Goal: Information Seeking & Learning: Learn about a topic

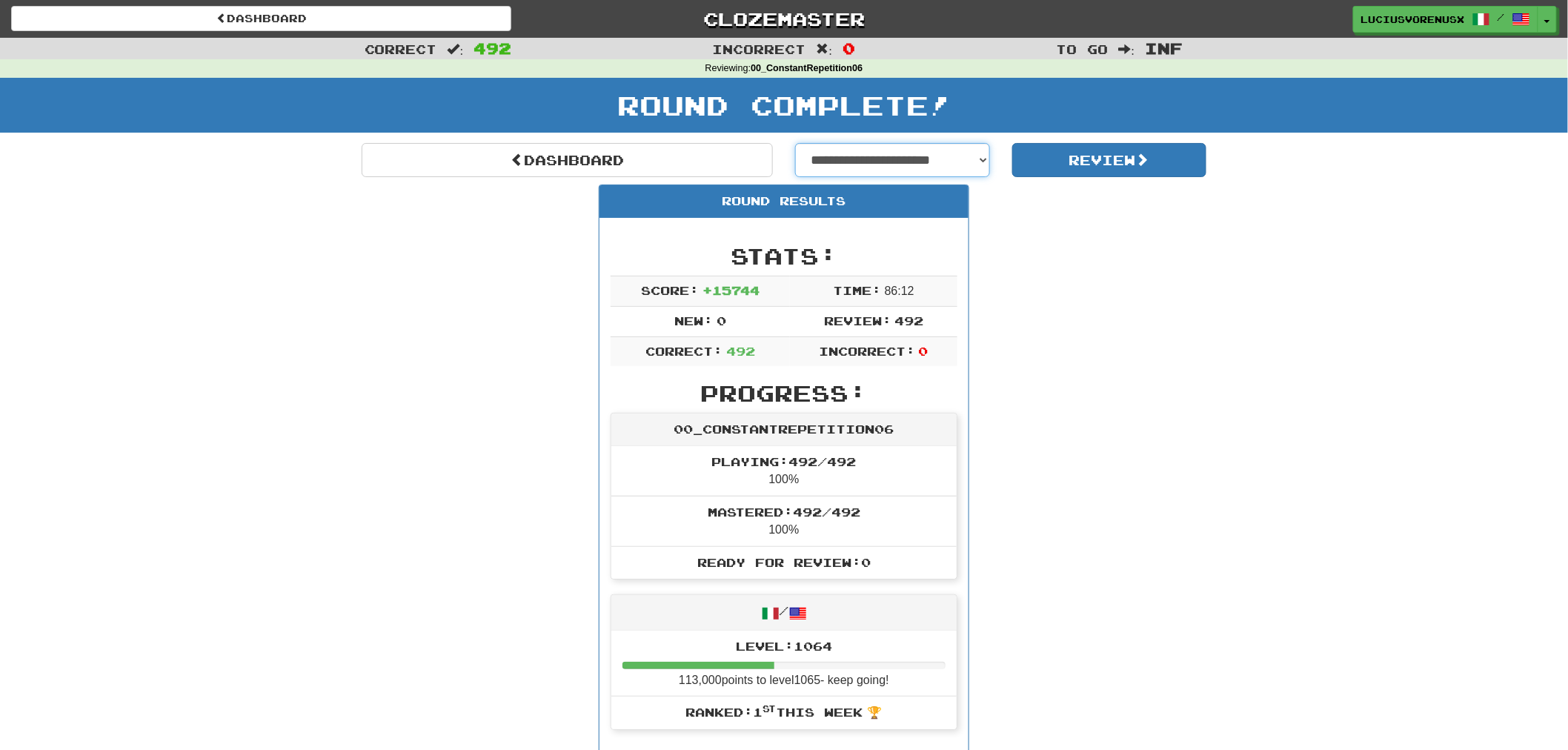
click at [868, 158] on select "**********" at bounding box center [893, 160] width 195 height 35
select select "**********"
click at [795, 143] on select "**********" at bounding box center [893, 160] width 195 height 35
select select "**********"
click at [1113, 159] on button "Review" at bounding box center [1110, 160] width 195 height 35
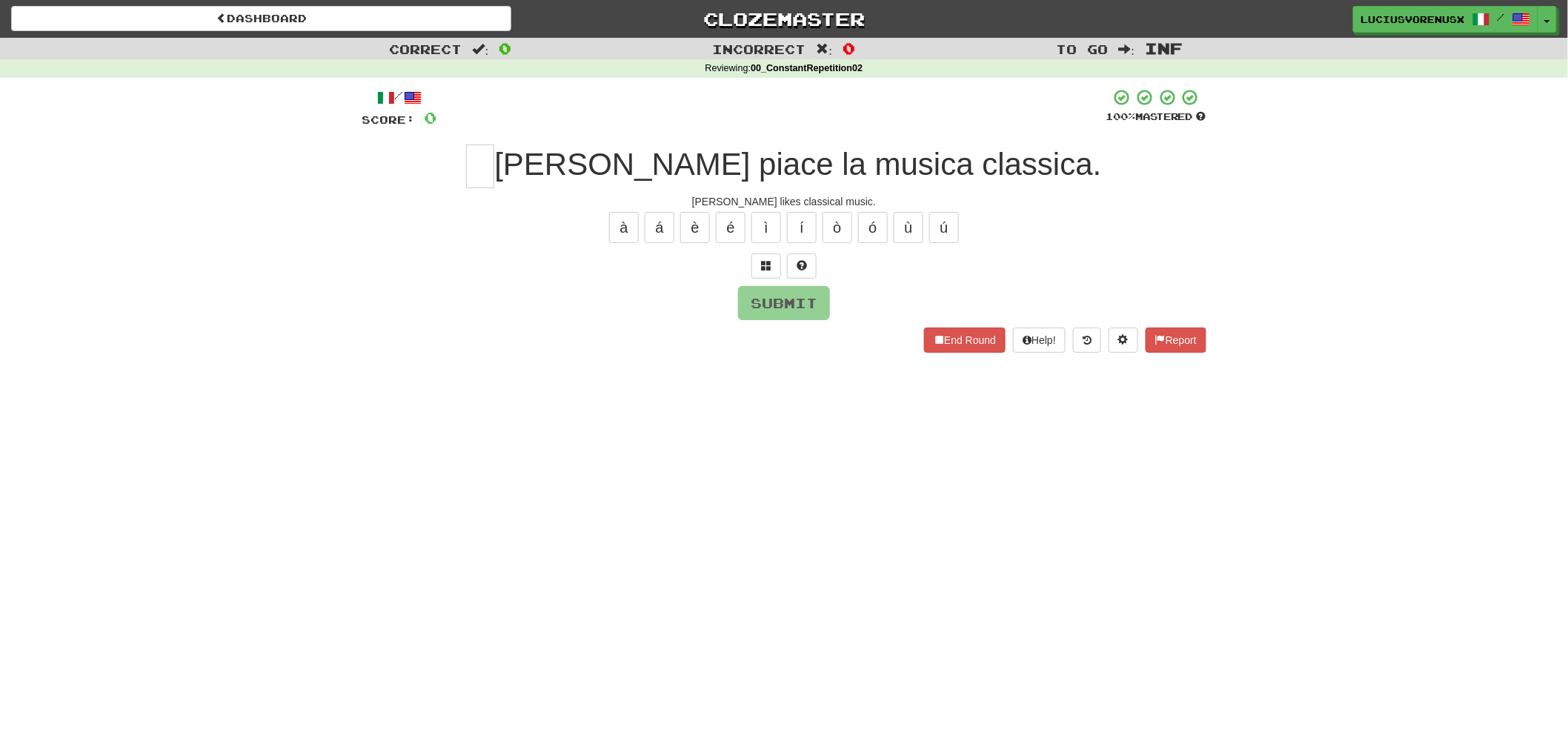
click at [87, 439] on div "Dashboard Clozemaster LuciusVorenusX / Toggle Dropdown Dashboard Leaderboard Ac…" at bounding box center [784, 375] width 1568 height 750
click at [495, 152] on input "text" at bounding box center [479, 167] width 28 height 44
type input "*"
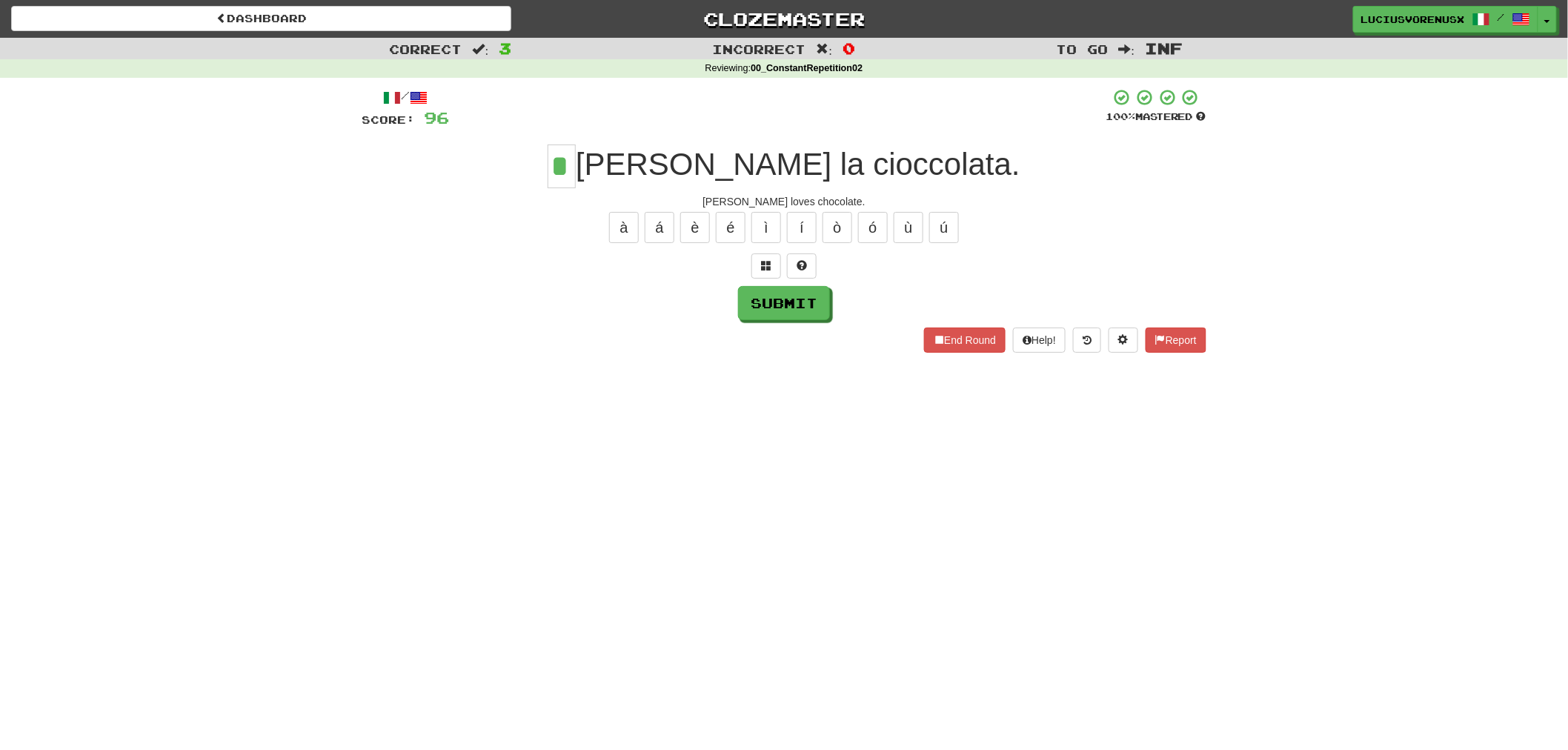
type input "*"
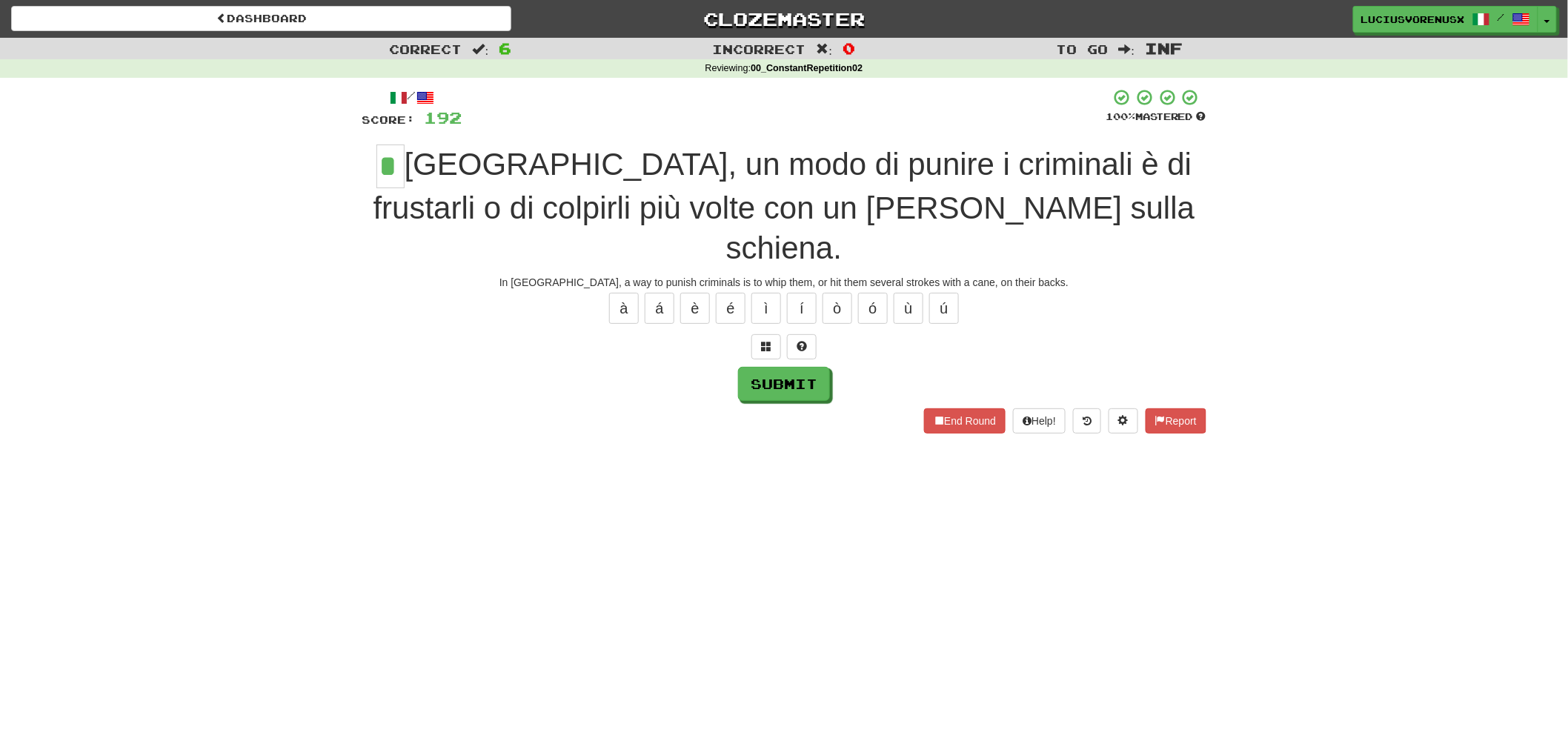
type input "*"
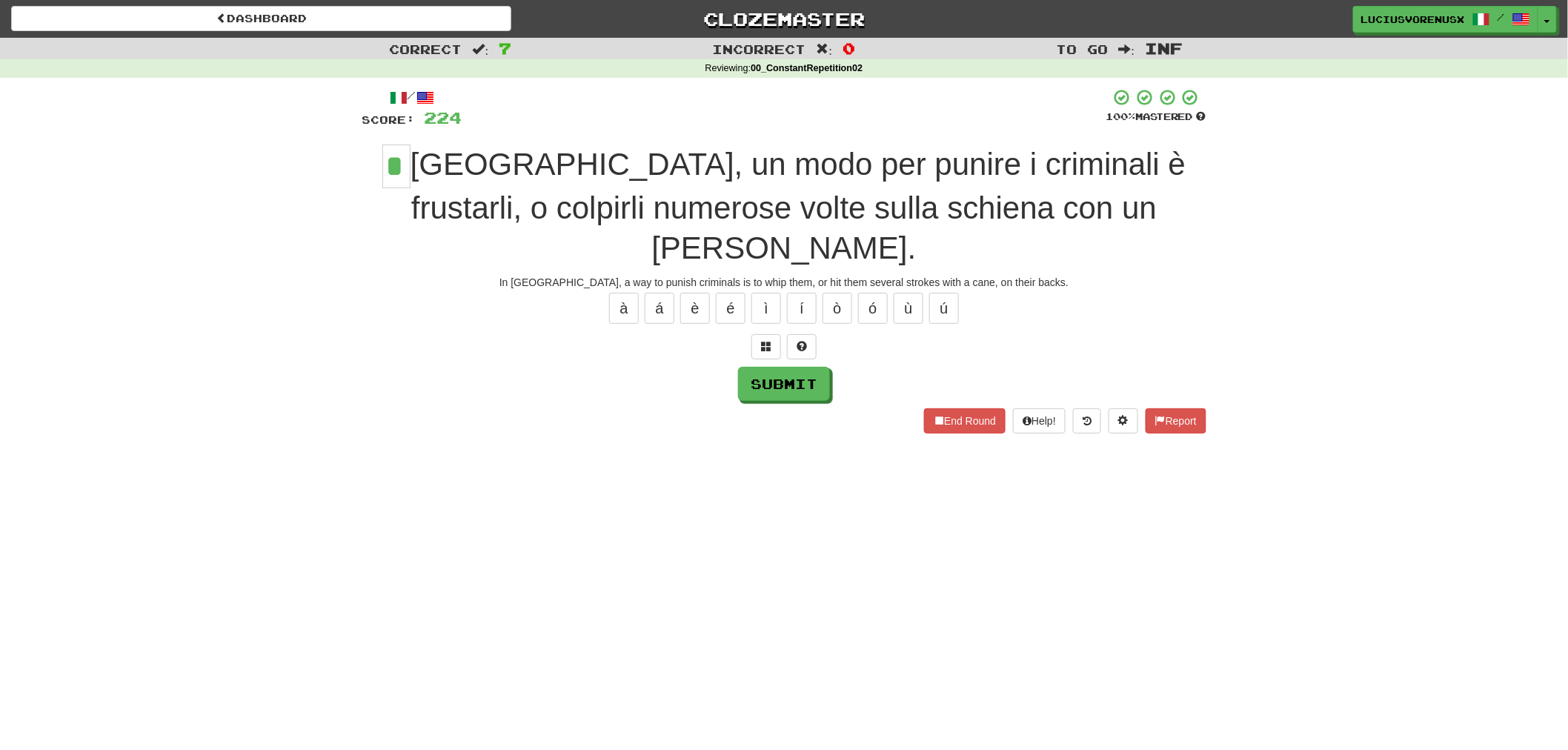
type input "*"
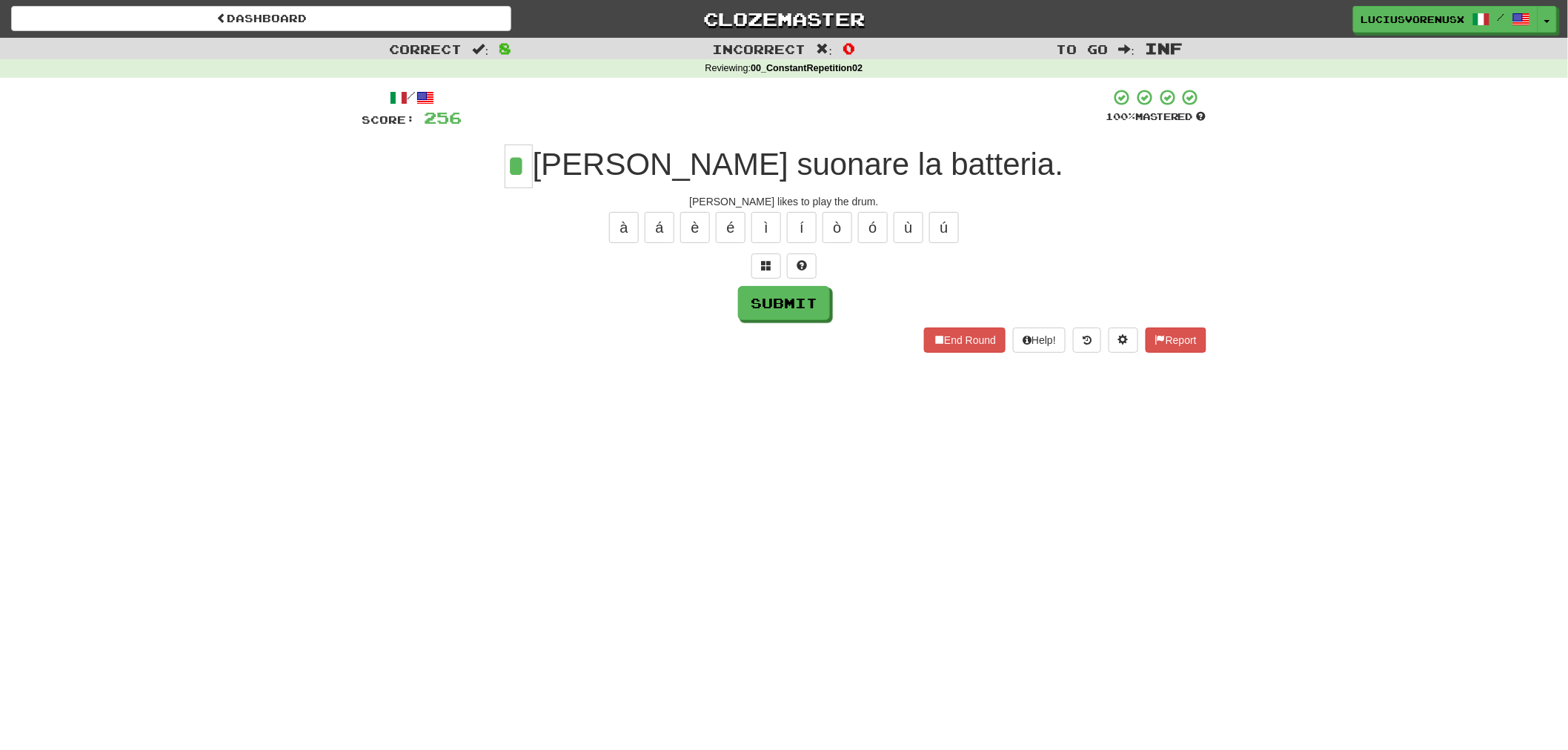
type input "*"
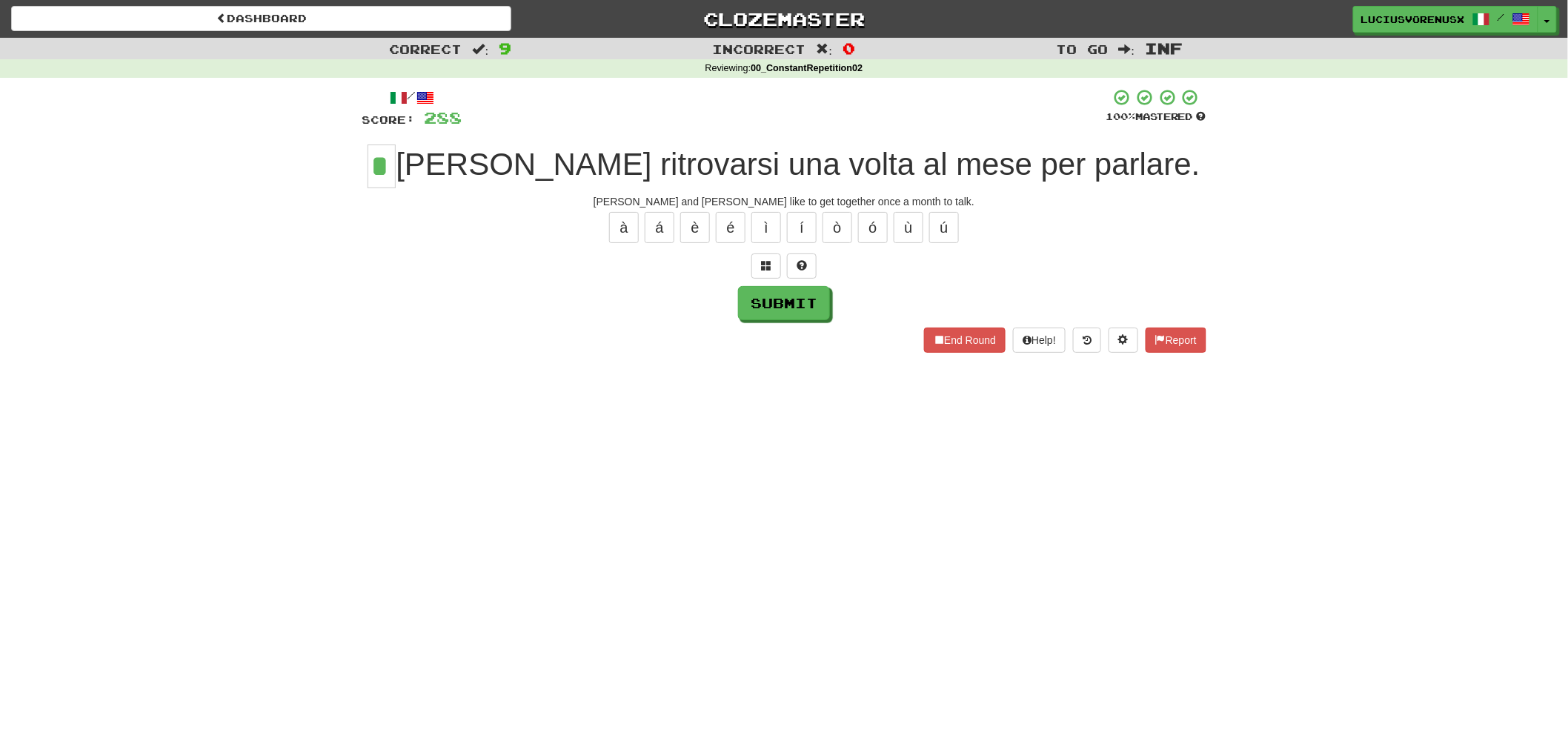
type input "*"
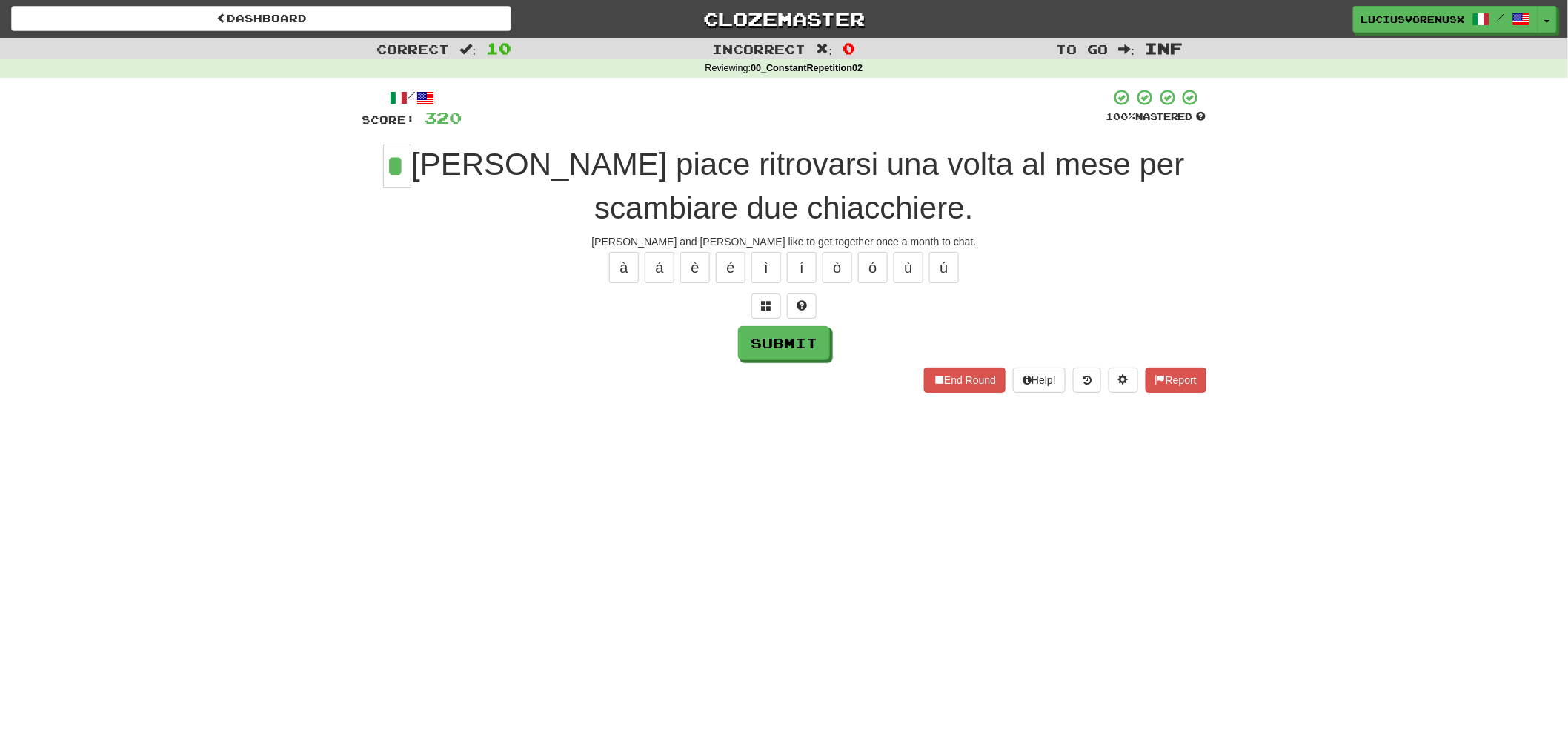
type input "*"
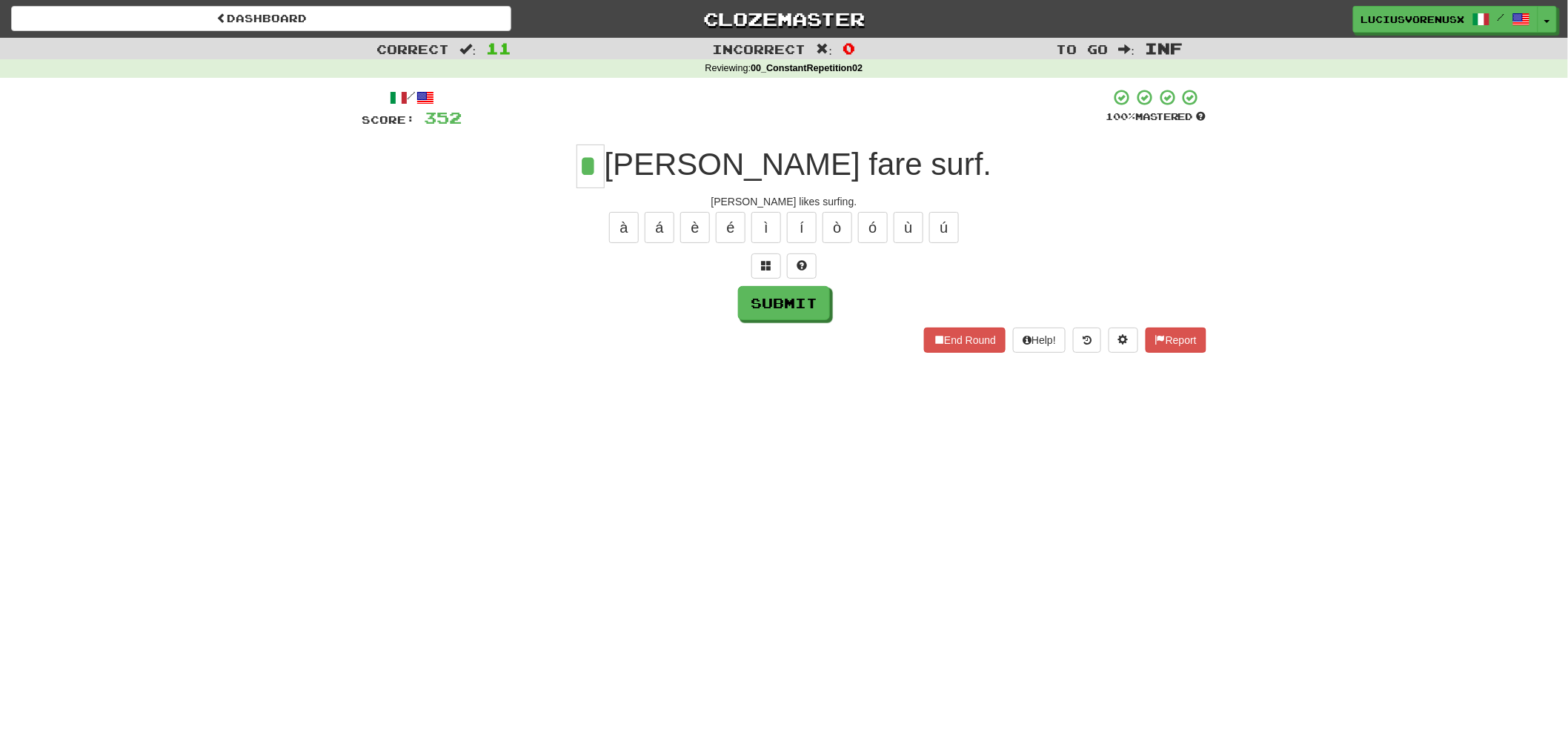
type input "*"
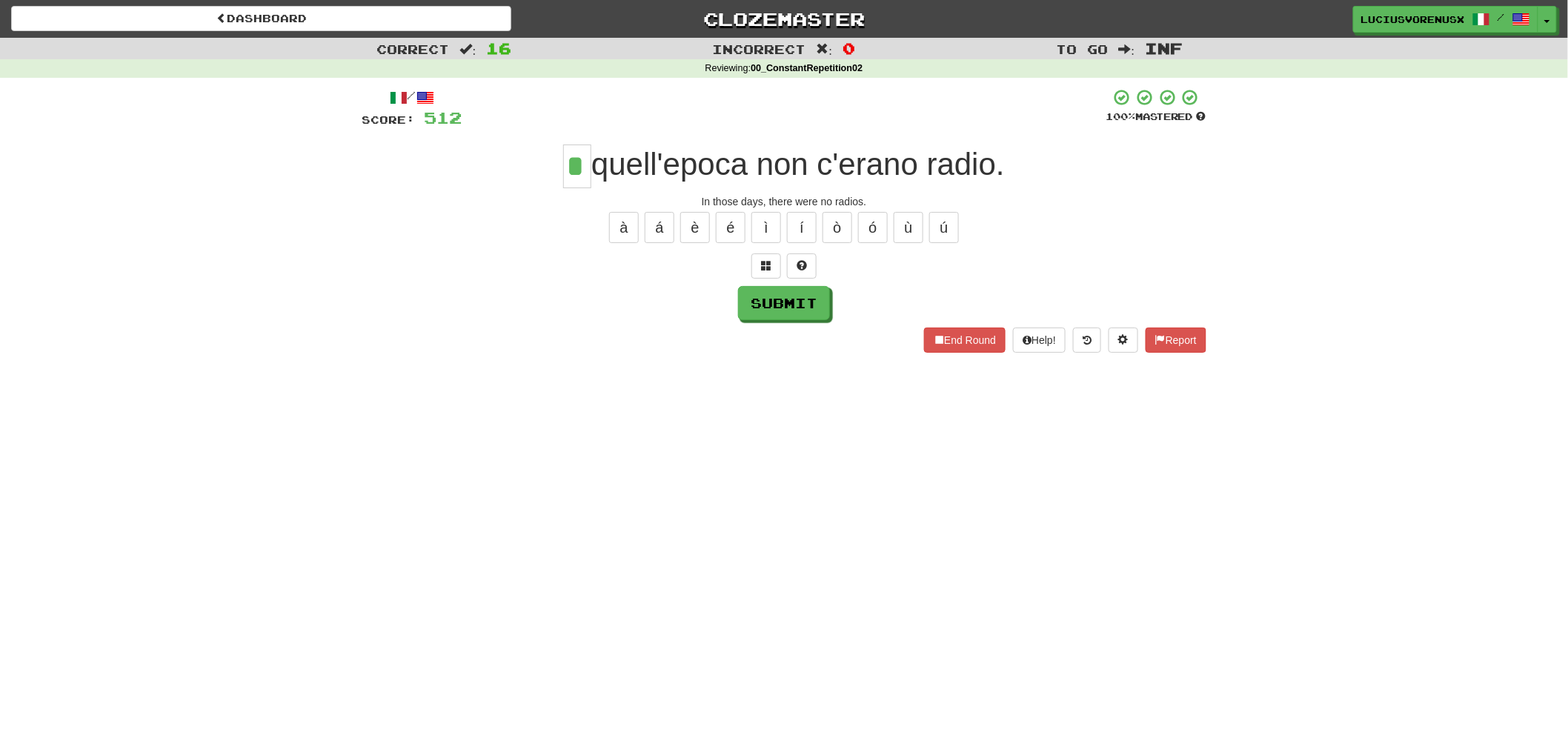
type input "*"
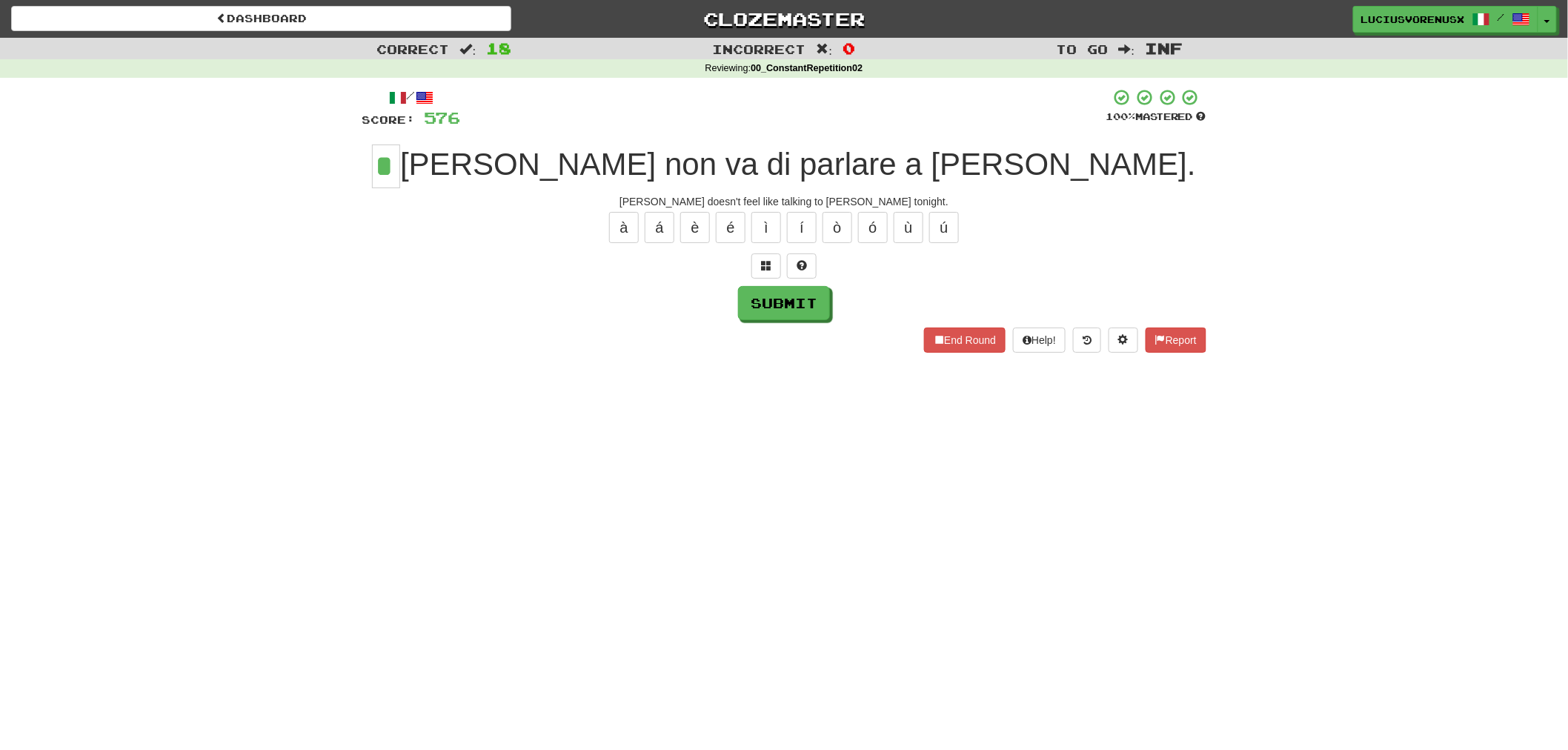
type input "*"
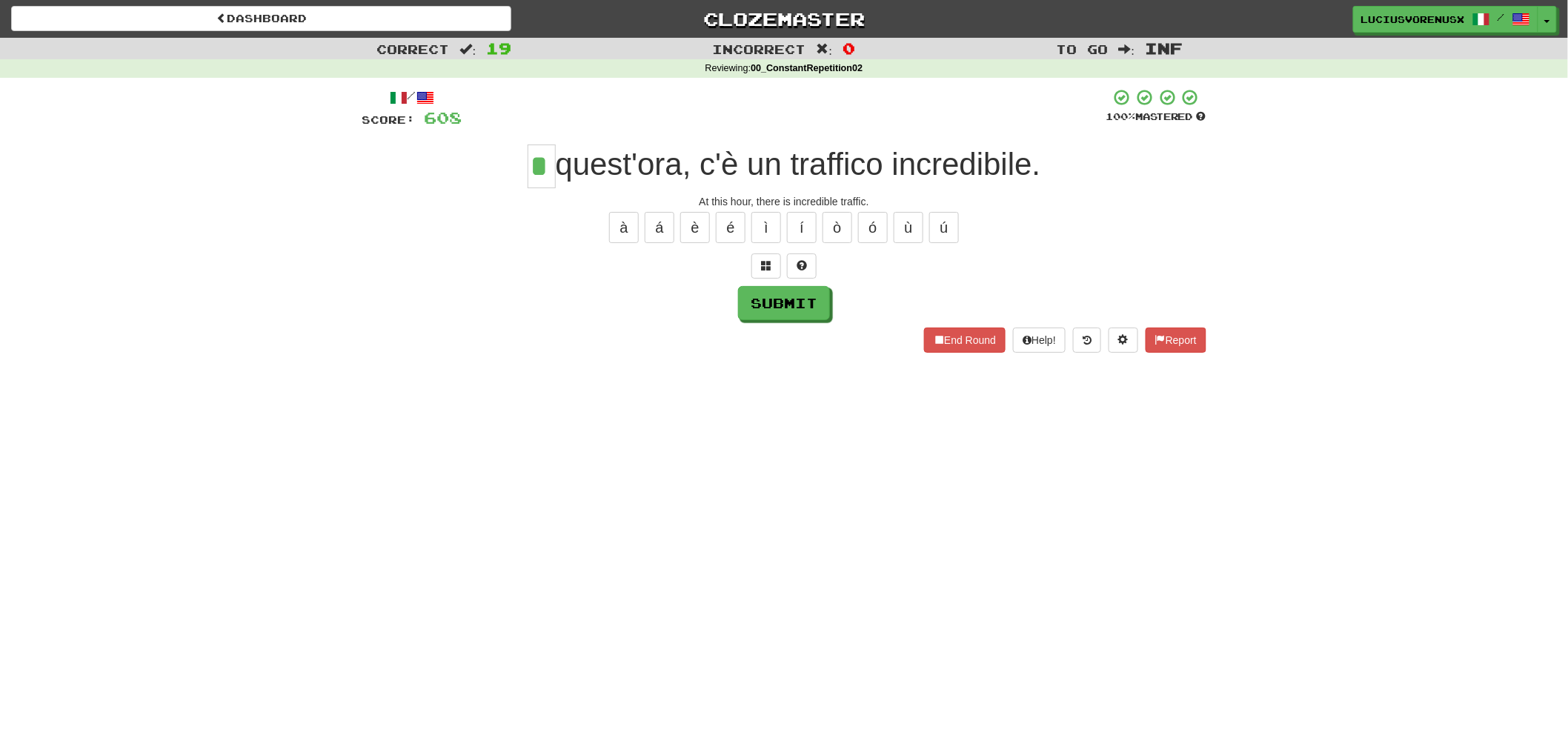
type input "*"
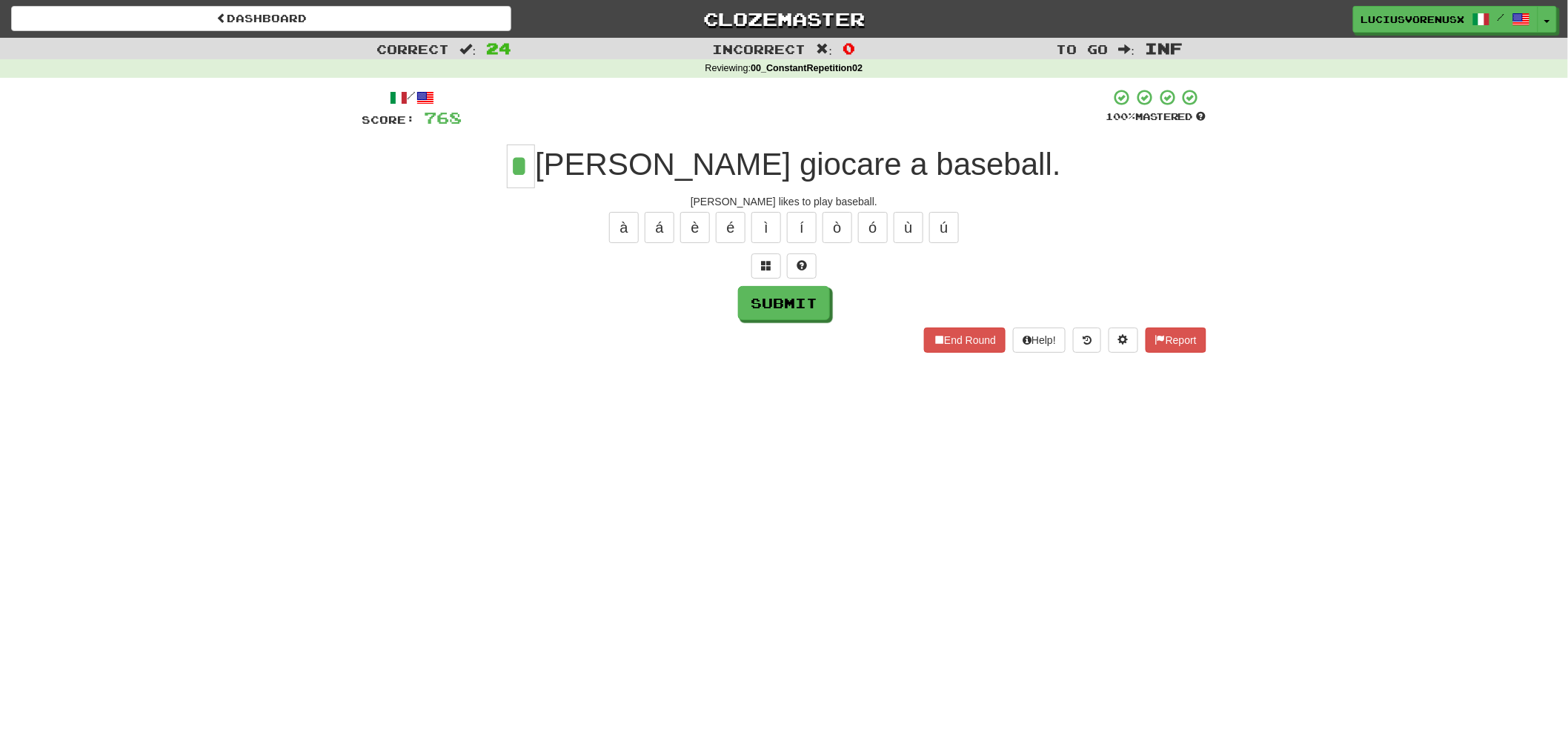
type input "*"
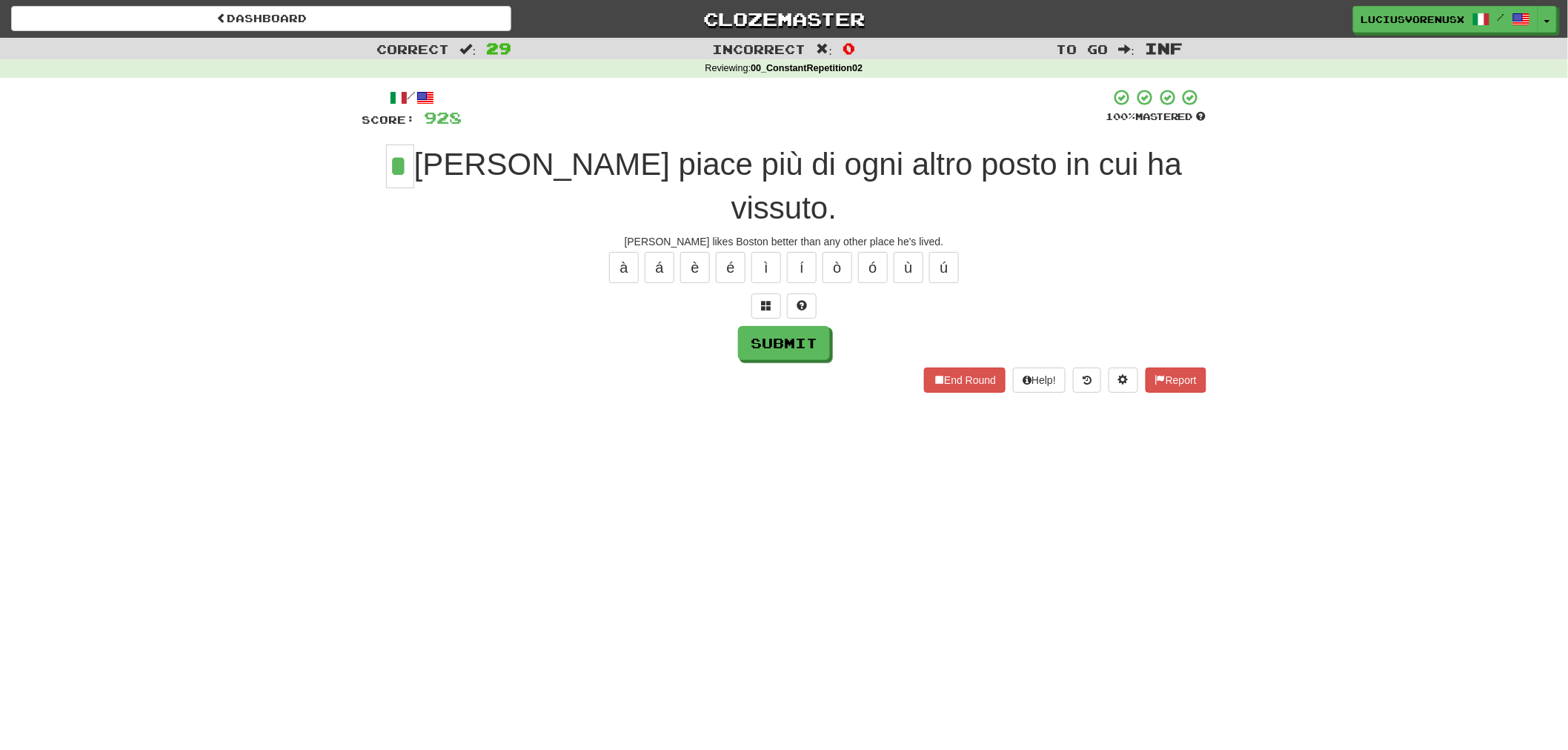
type input "*"
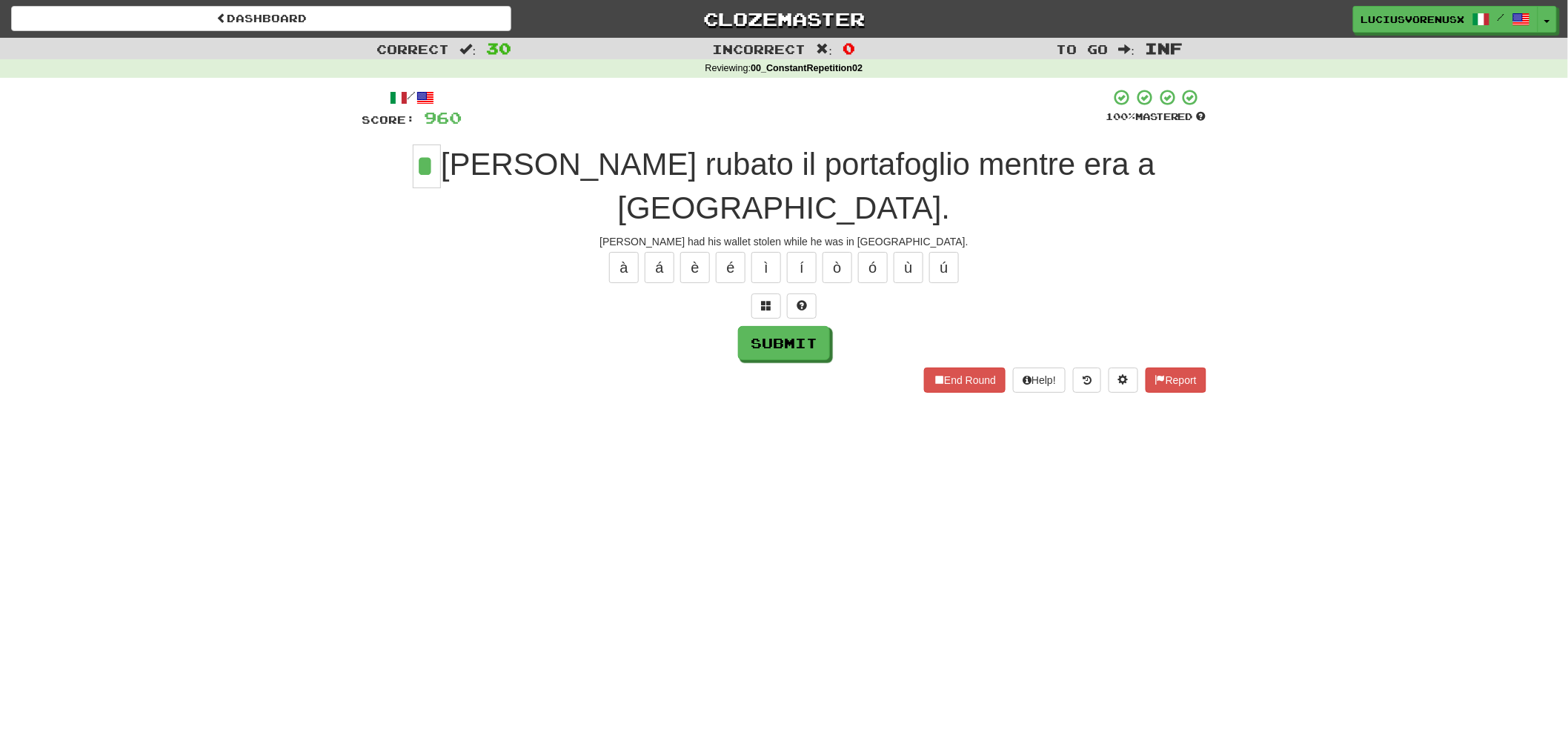
type input "*"
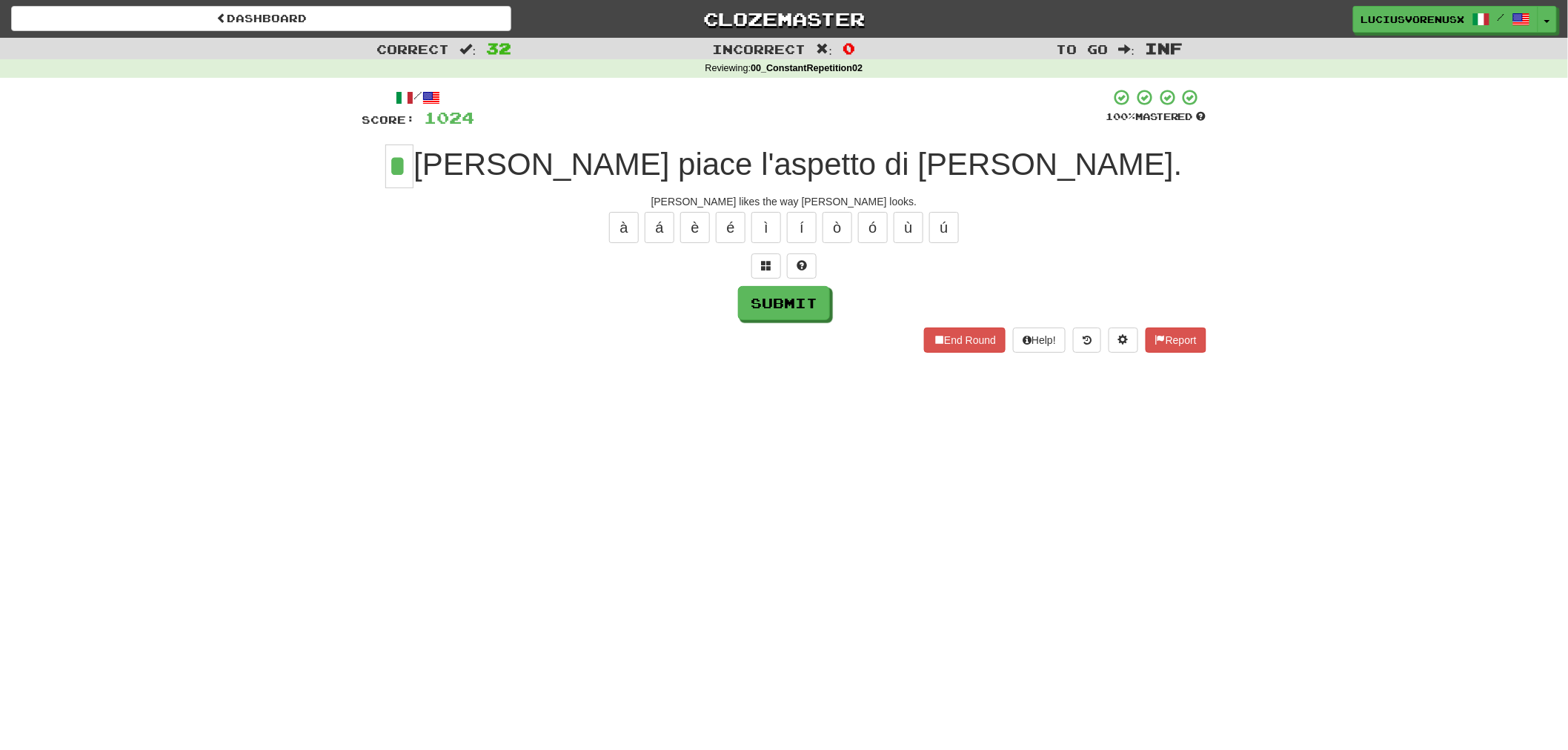
type input "*"
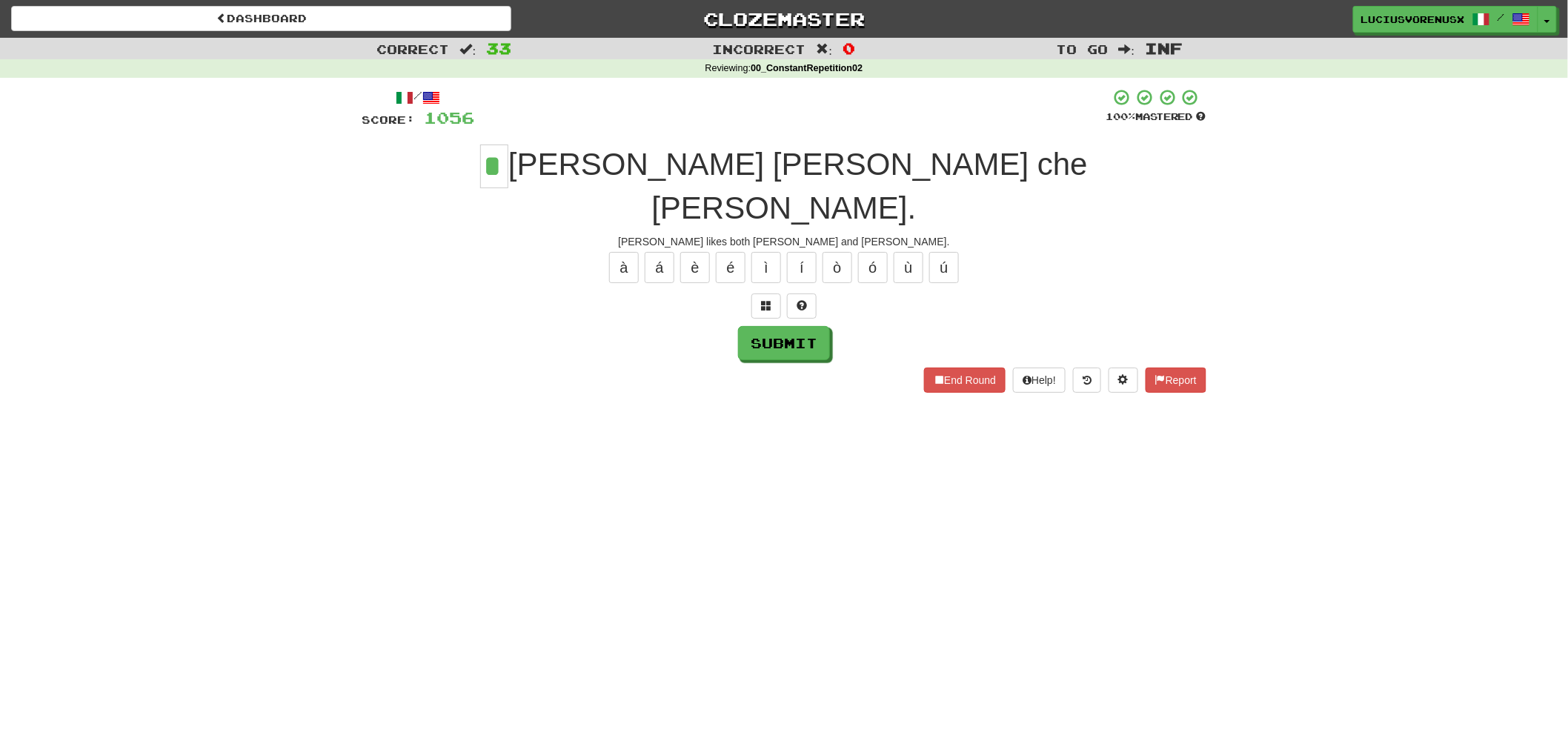
type input "*"
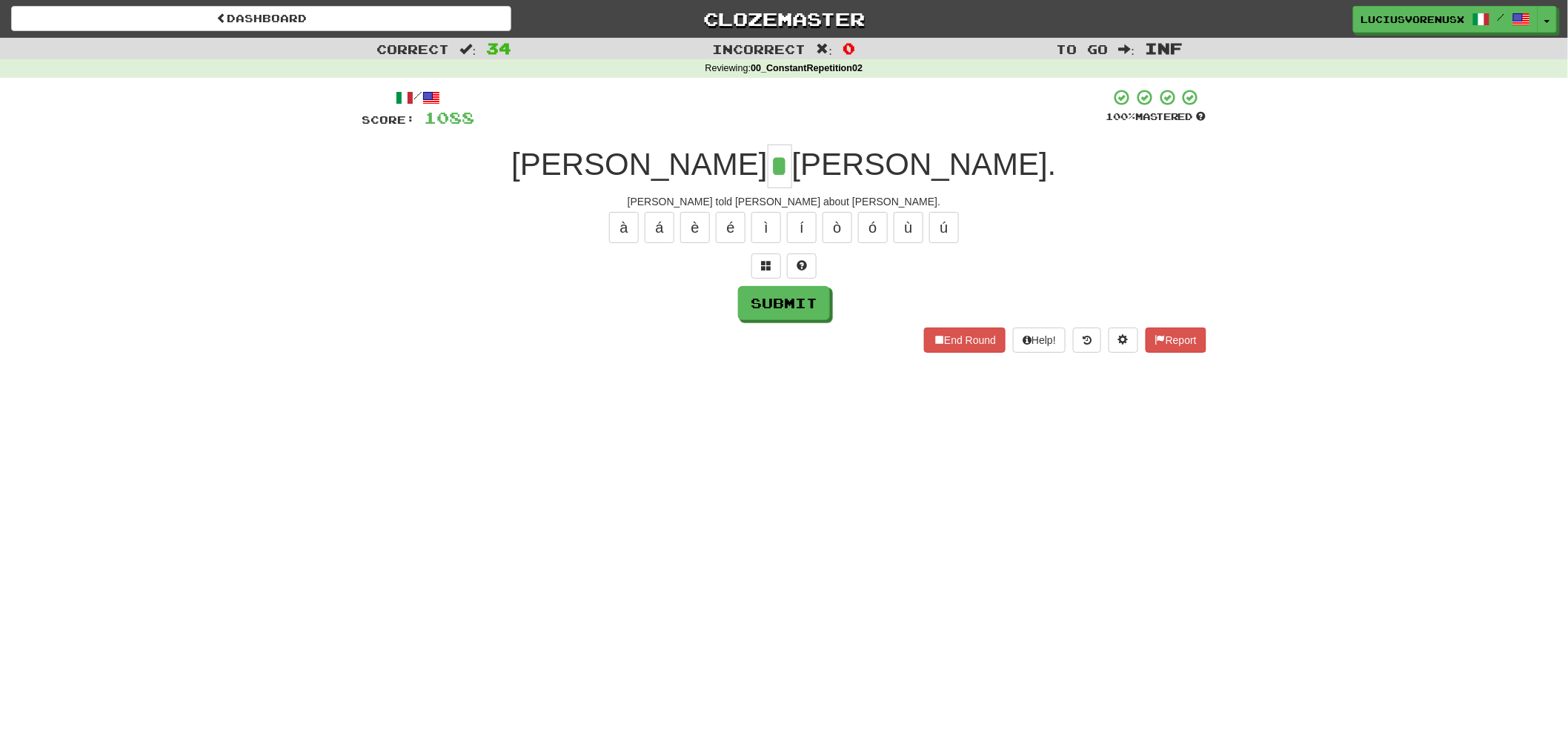
type input "*"
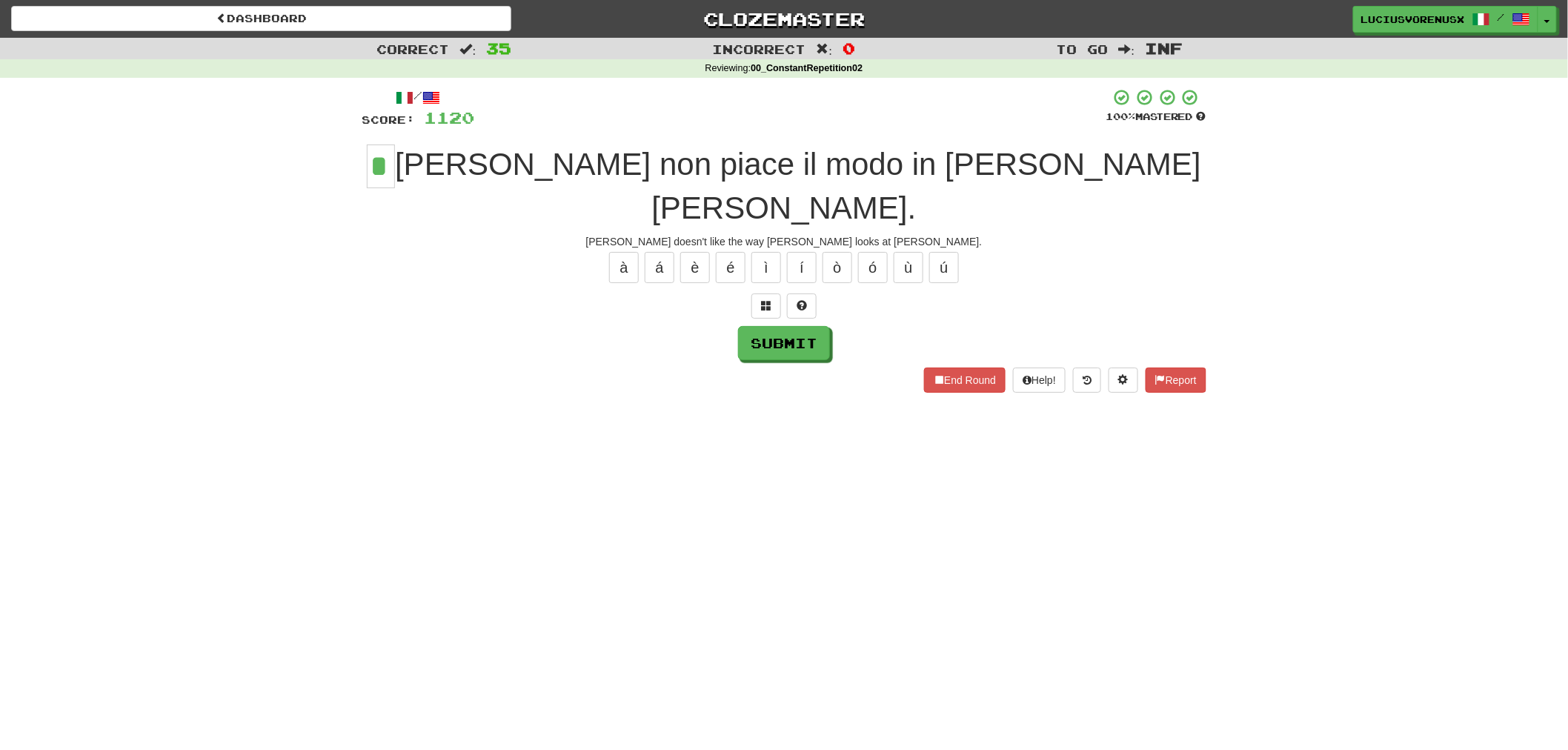
type input "*"
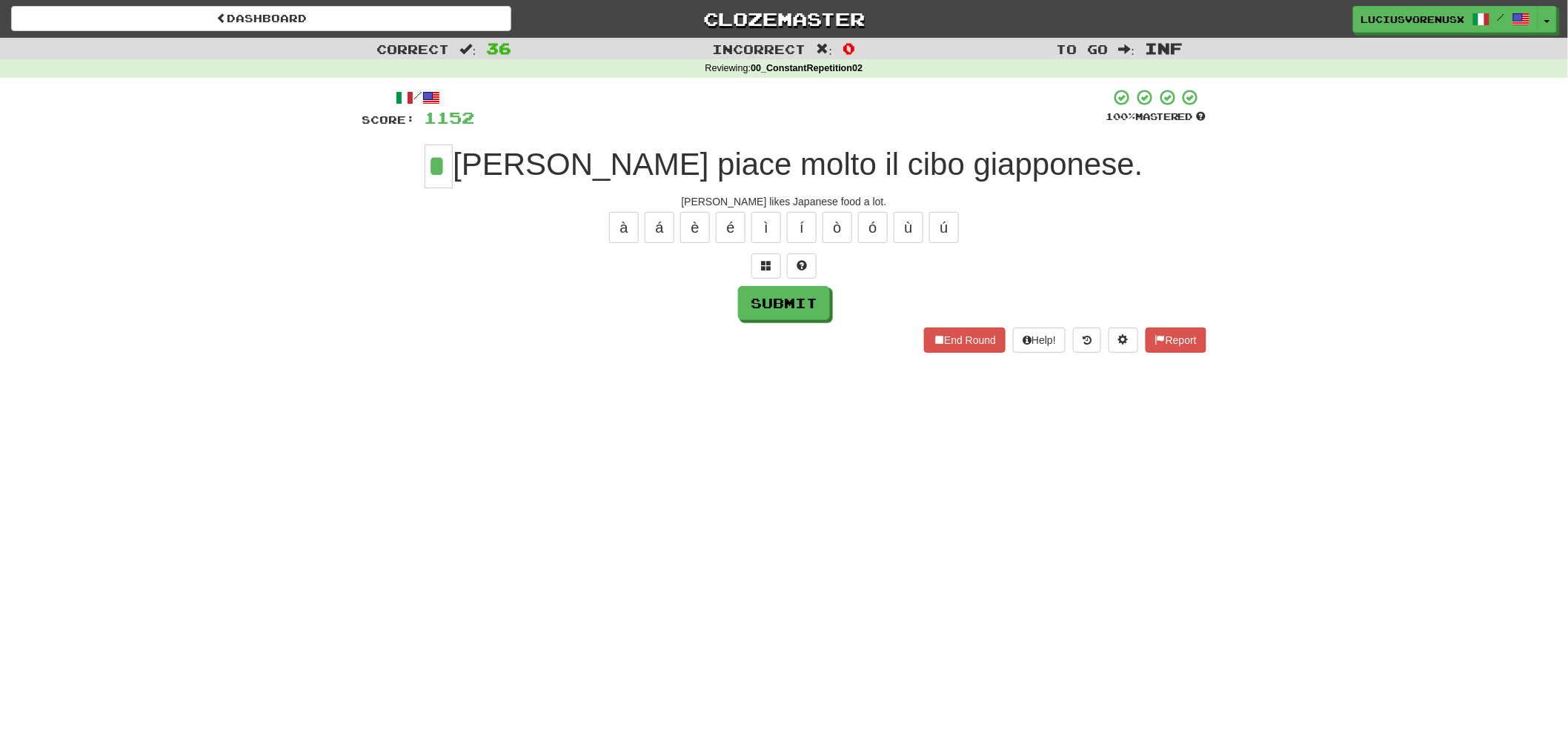
type input "*"
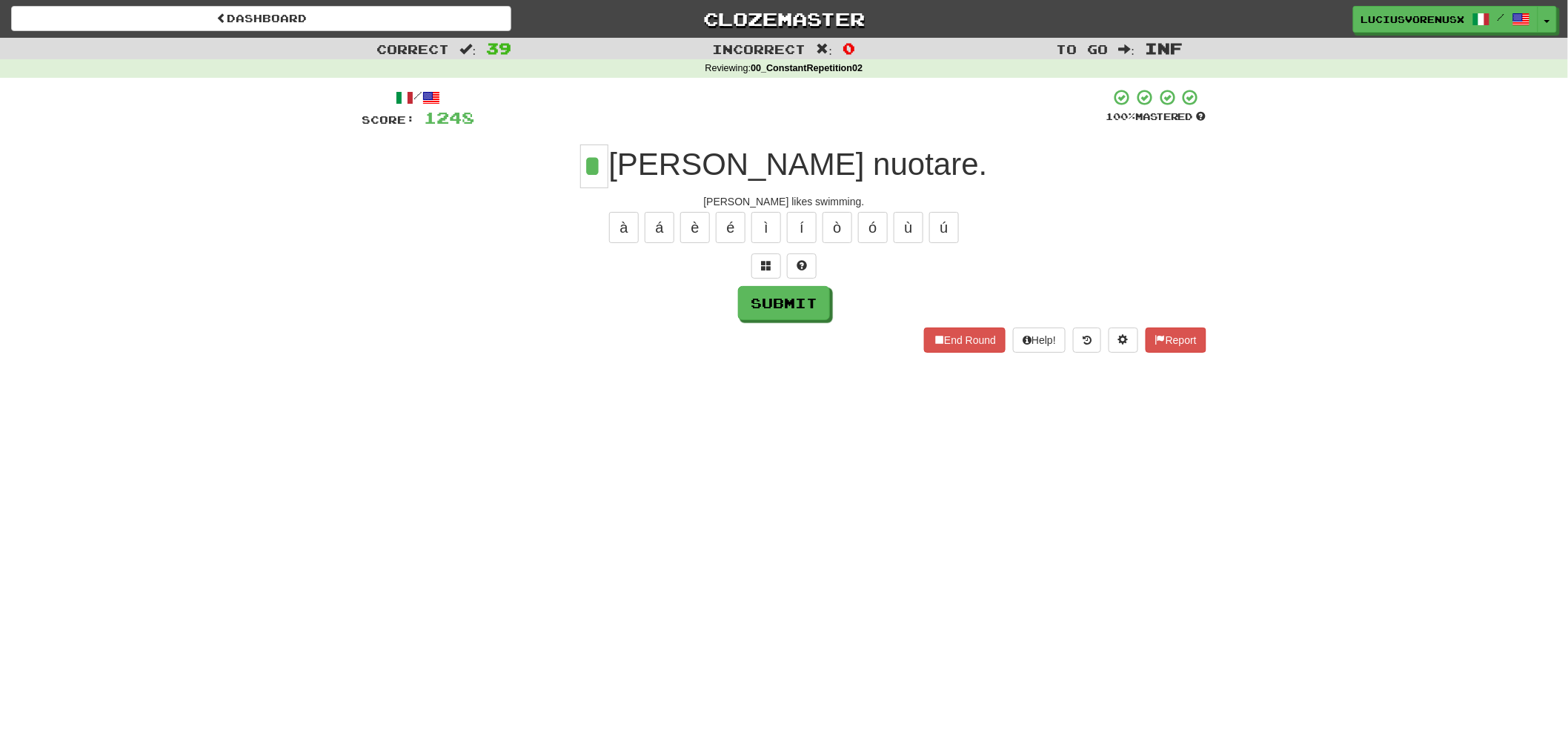
type input "*"
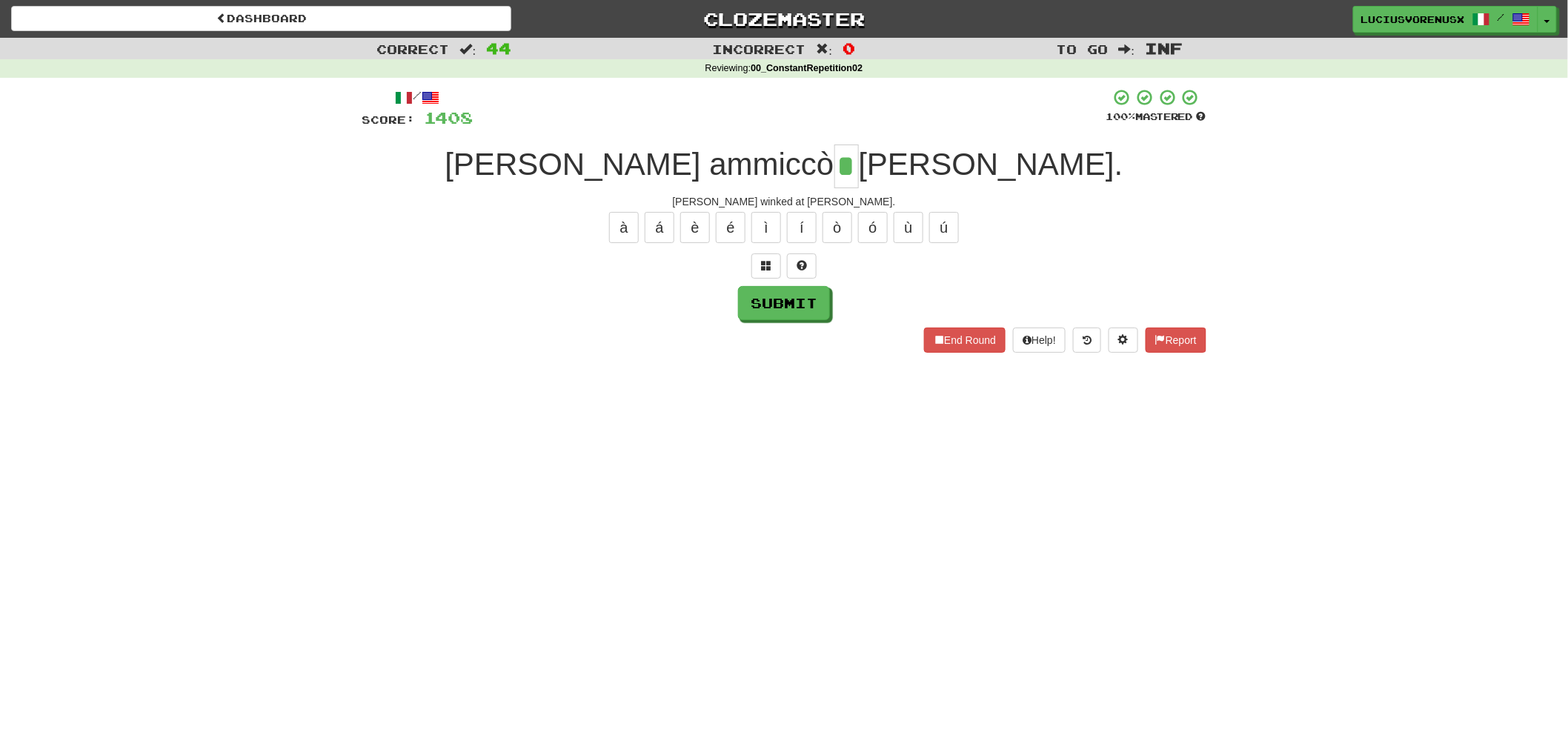
type input "*"
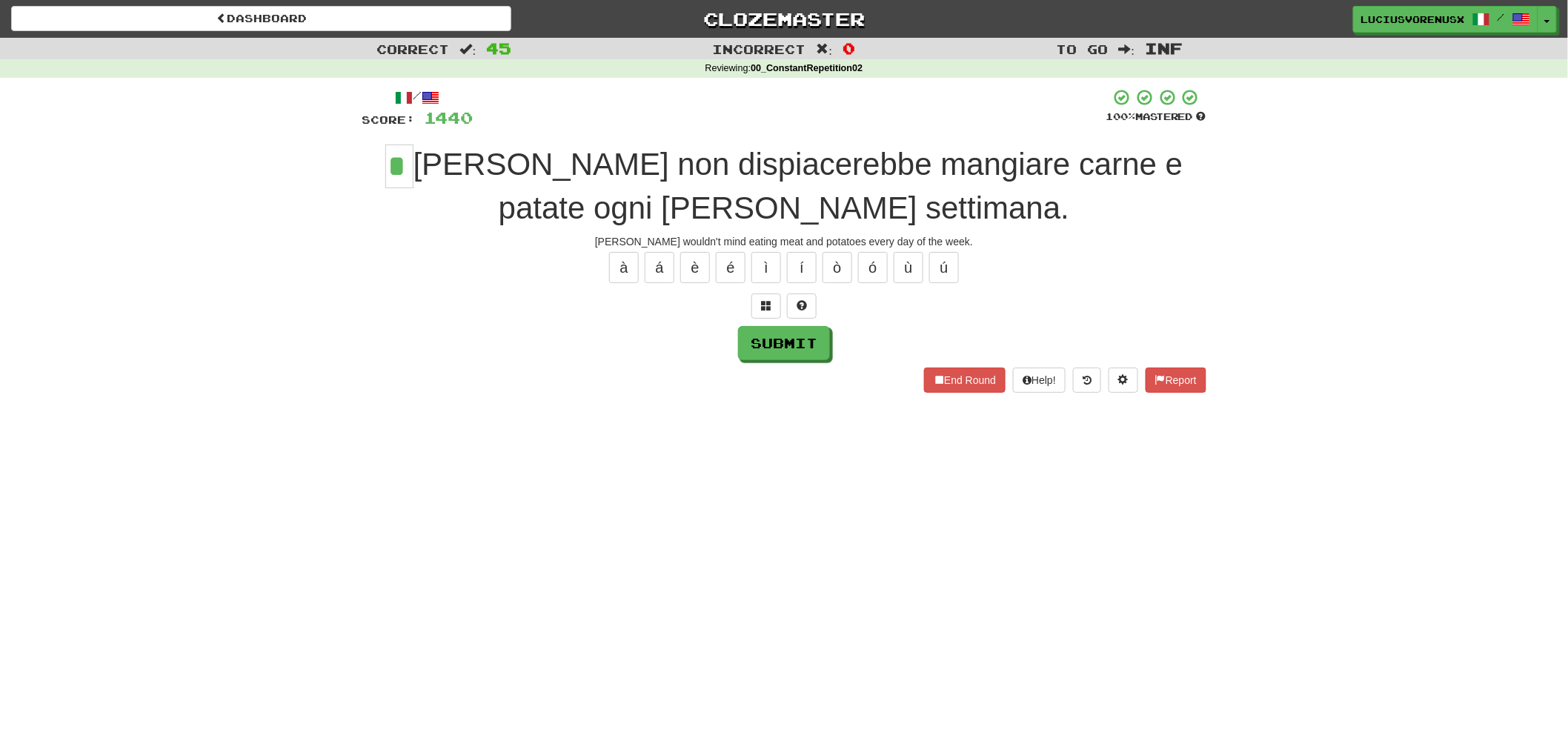
type input "*"
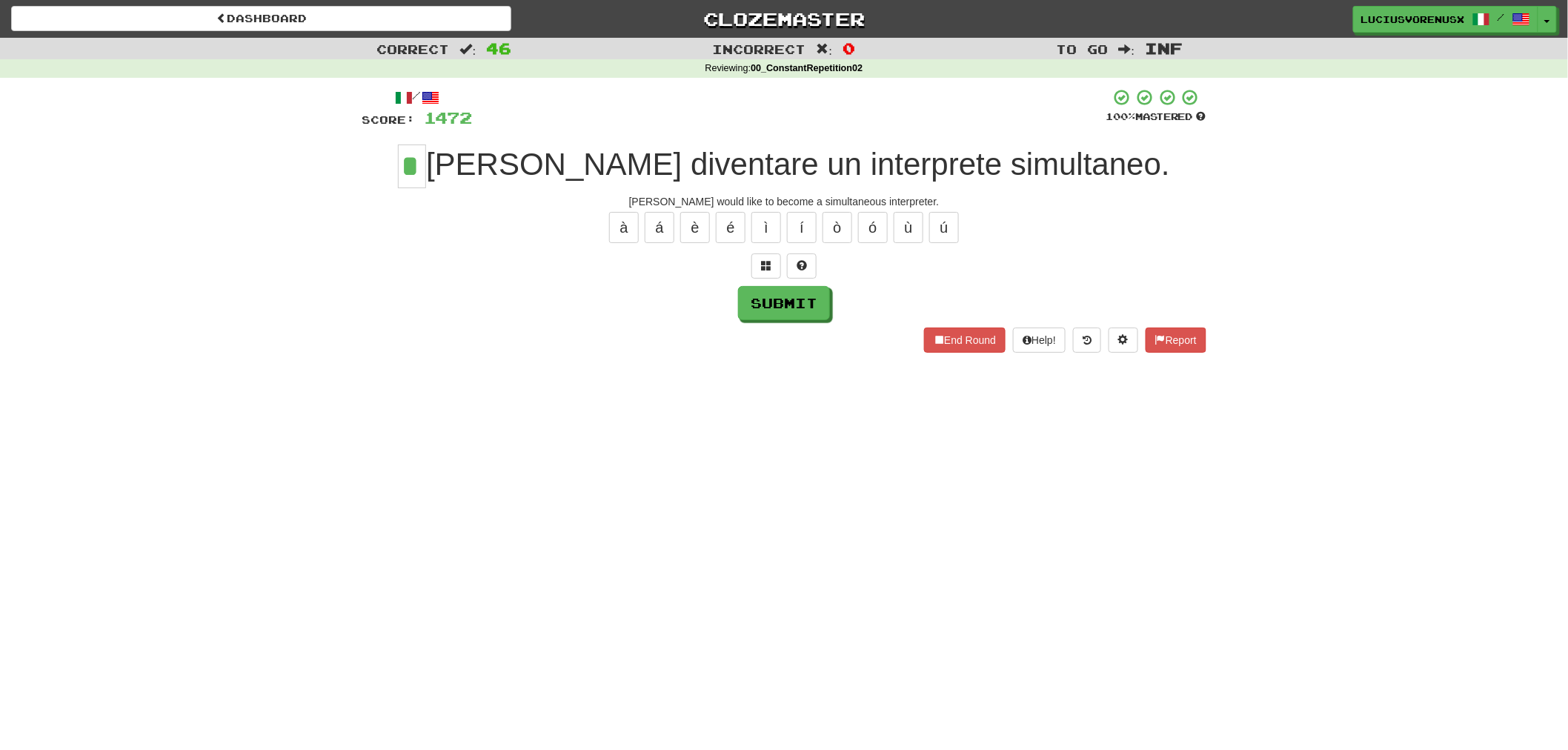
type input "*"
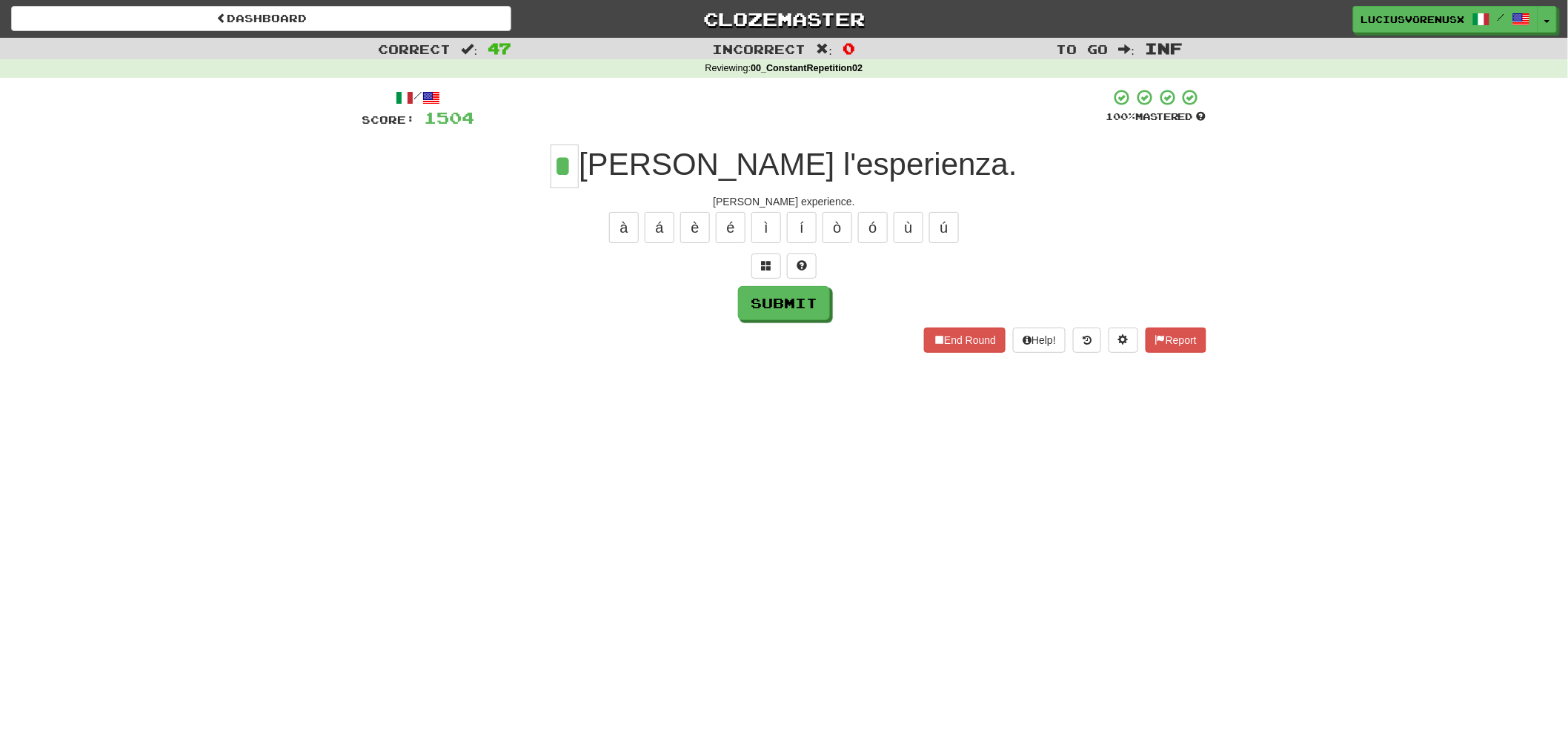
type input "*"
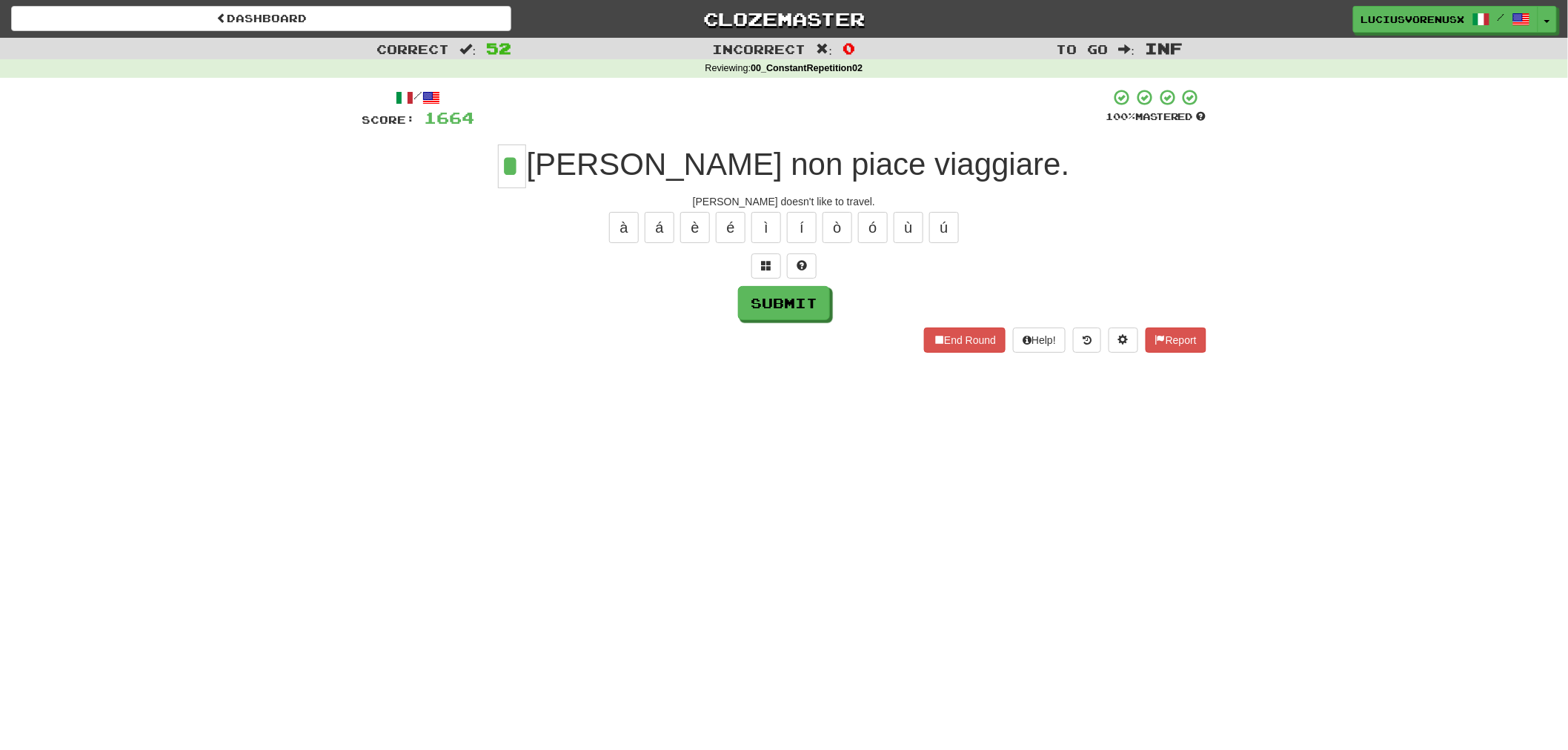
type input "*"
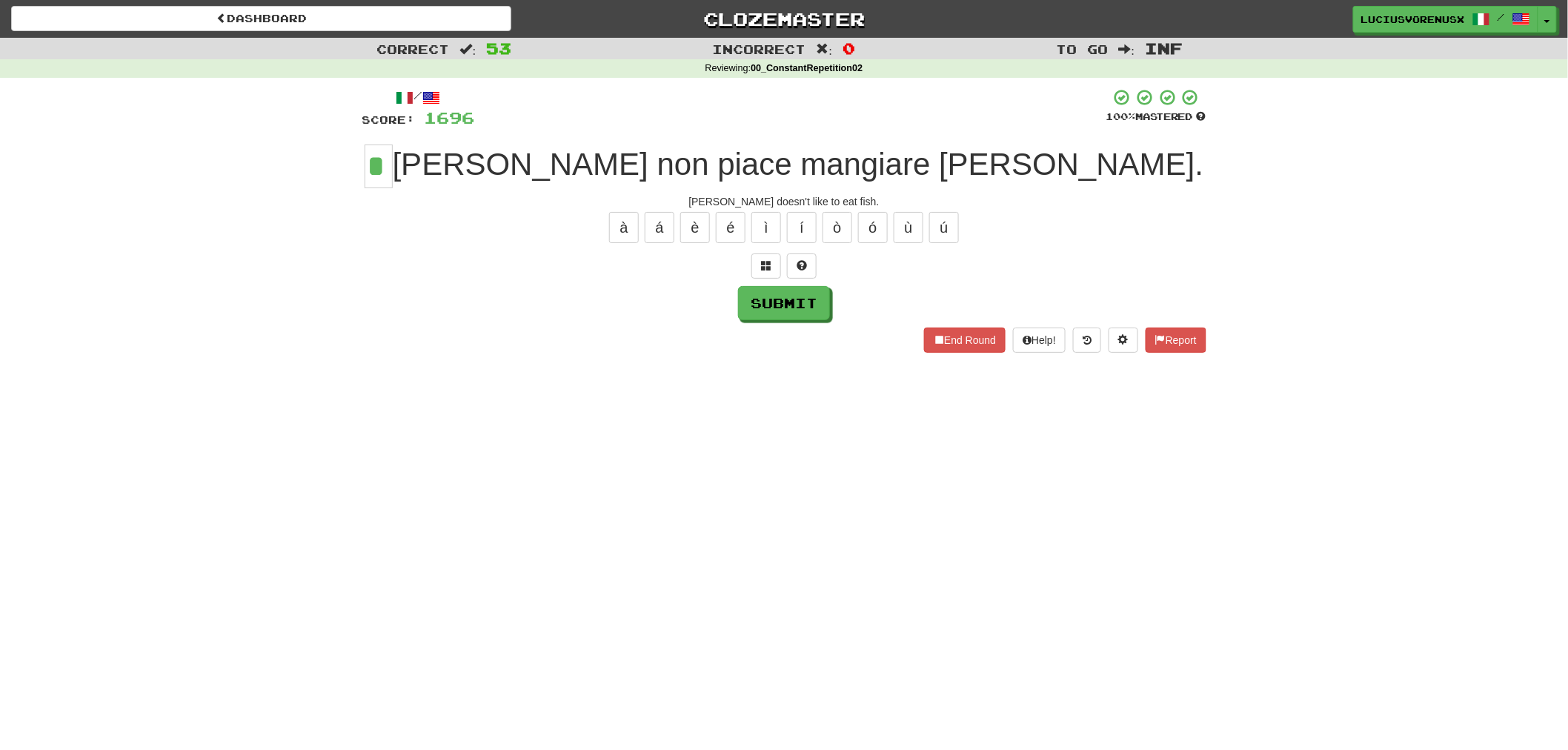
type input "*"
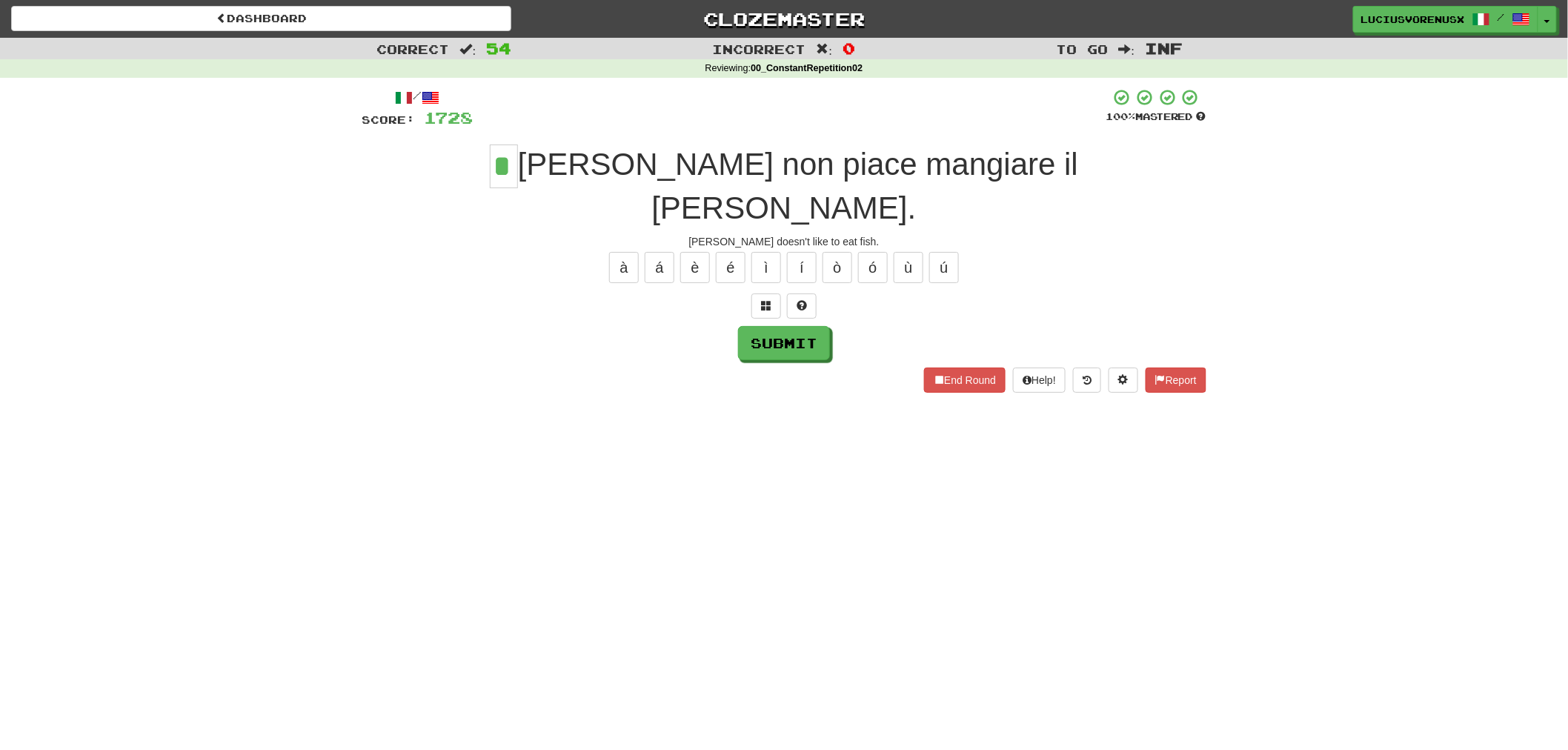
type input "*"
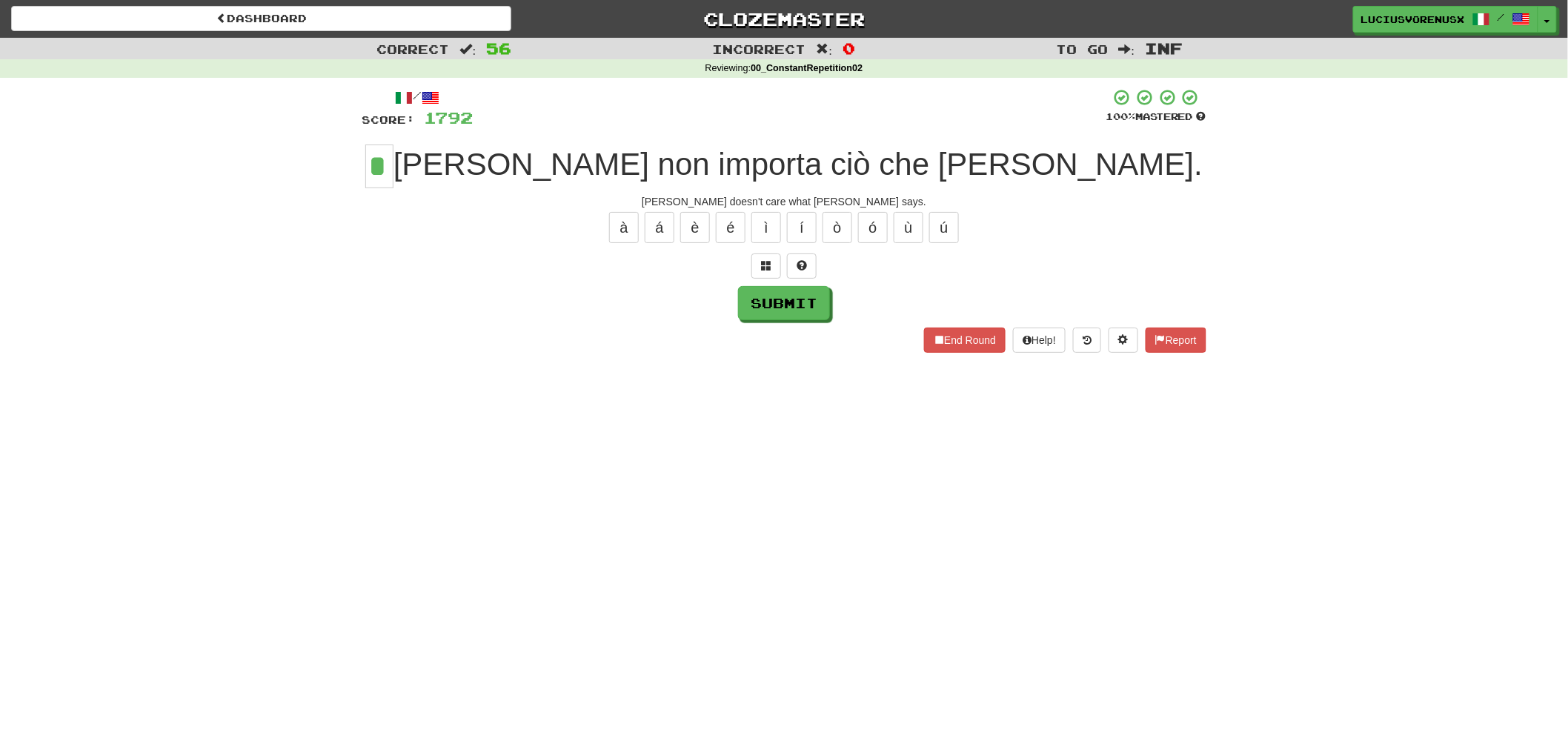
type input "*"
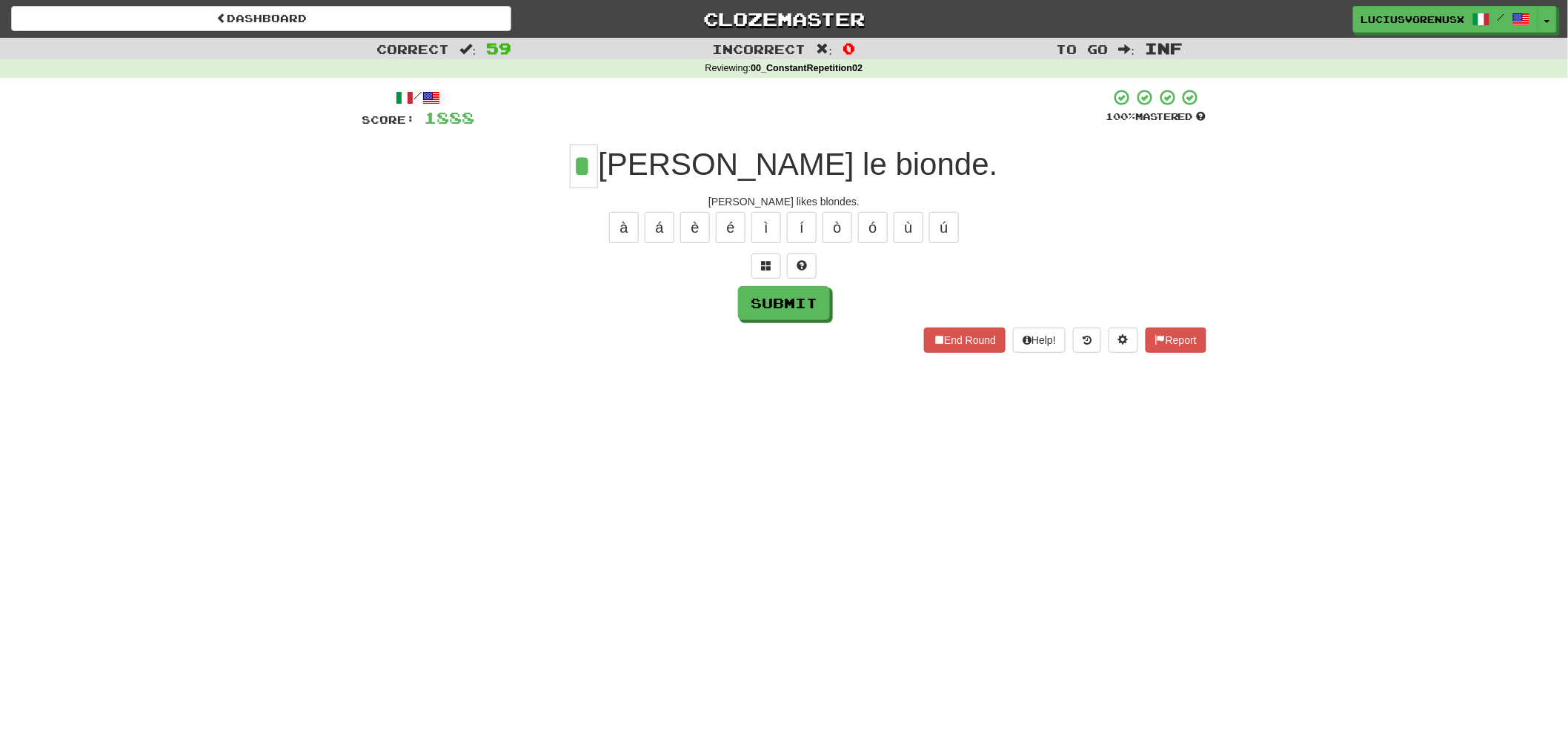
type input "*"
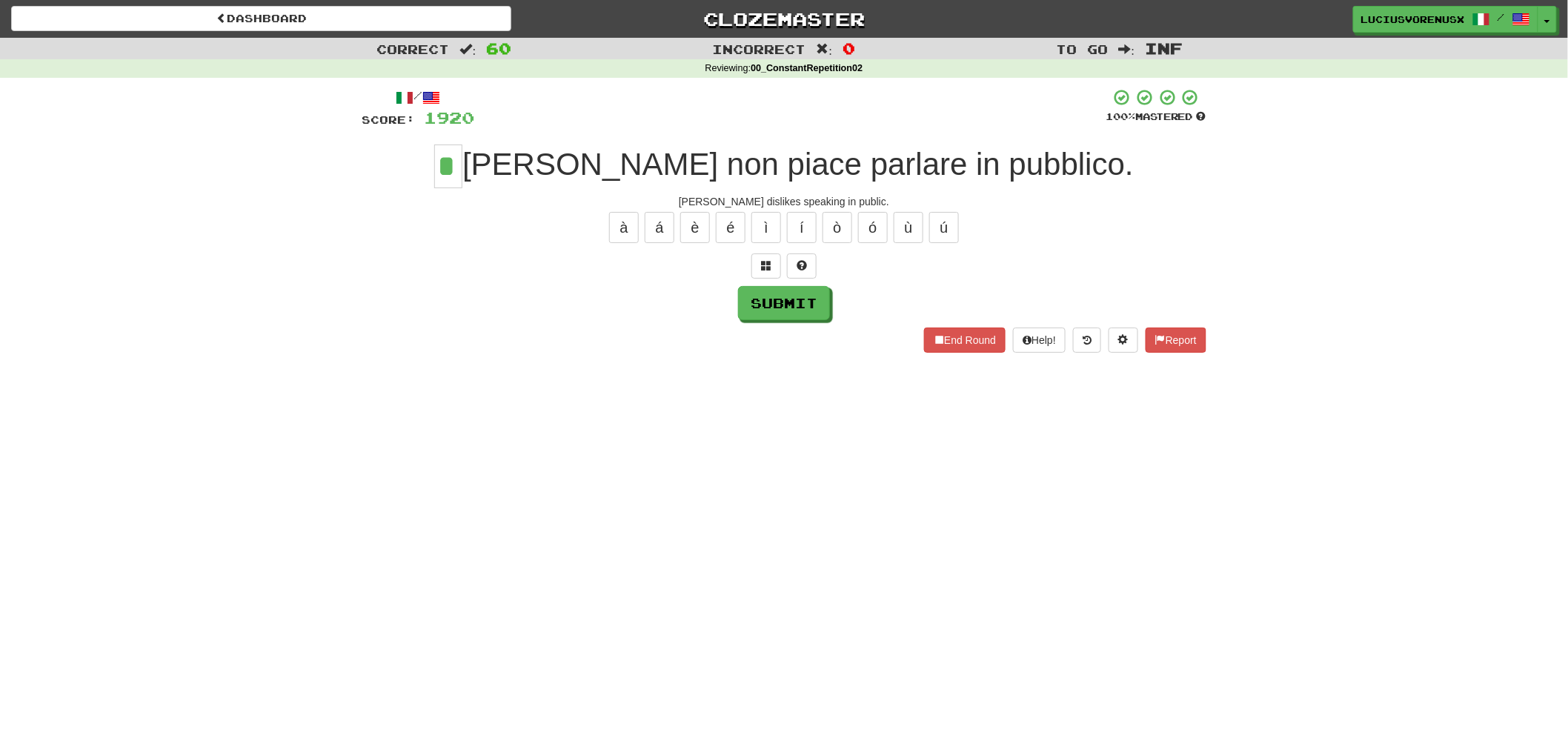
type input "*"
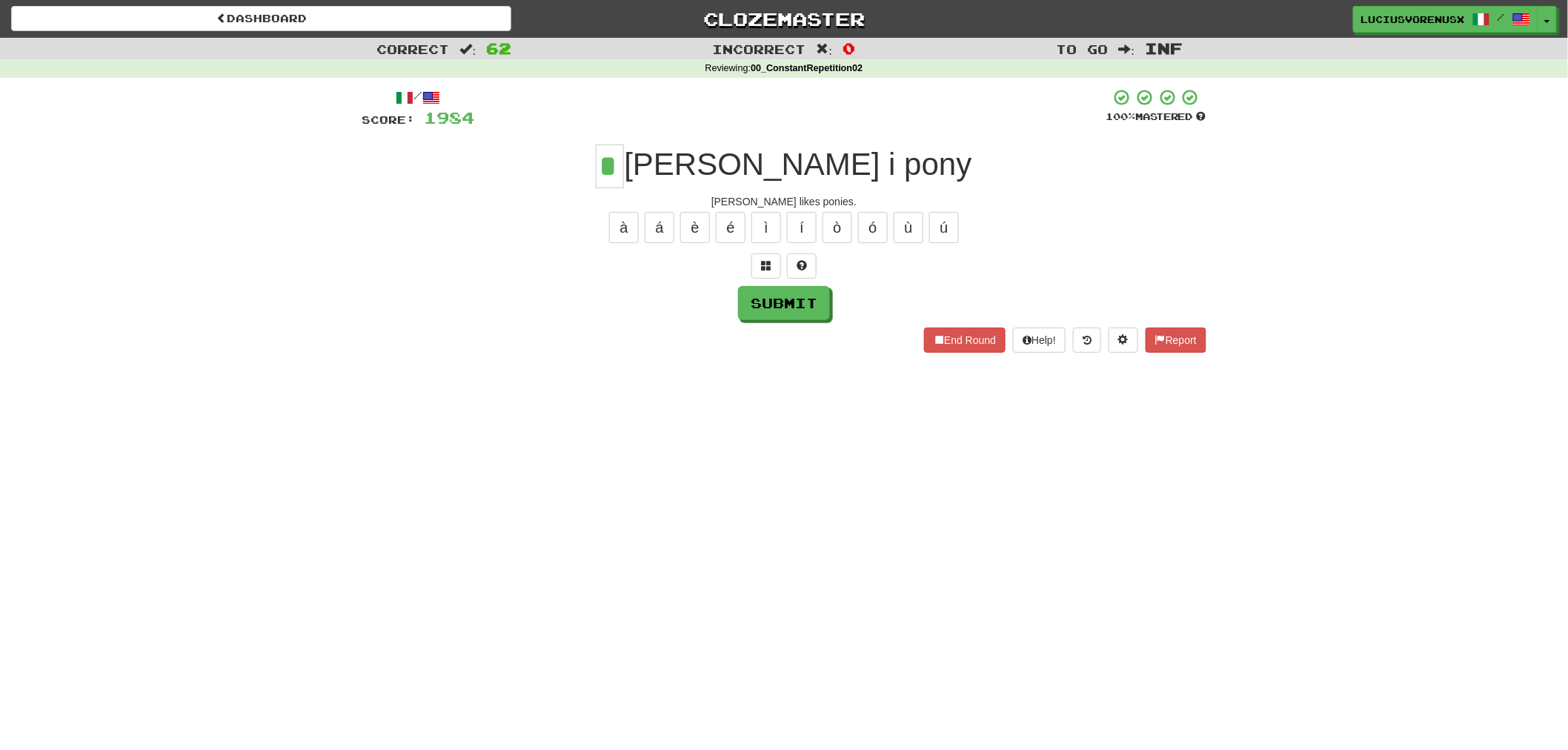
type input "*"
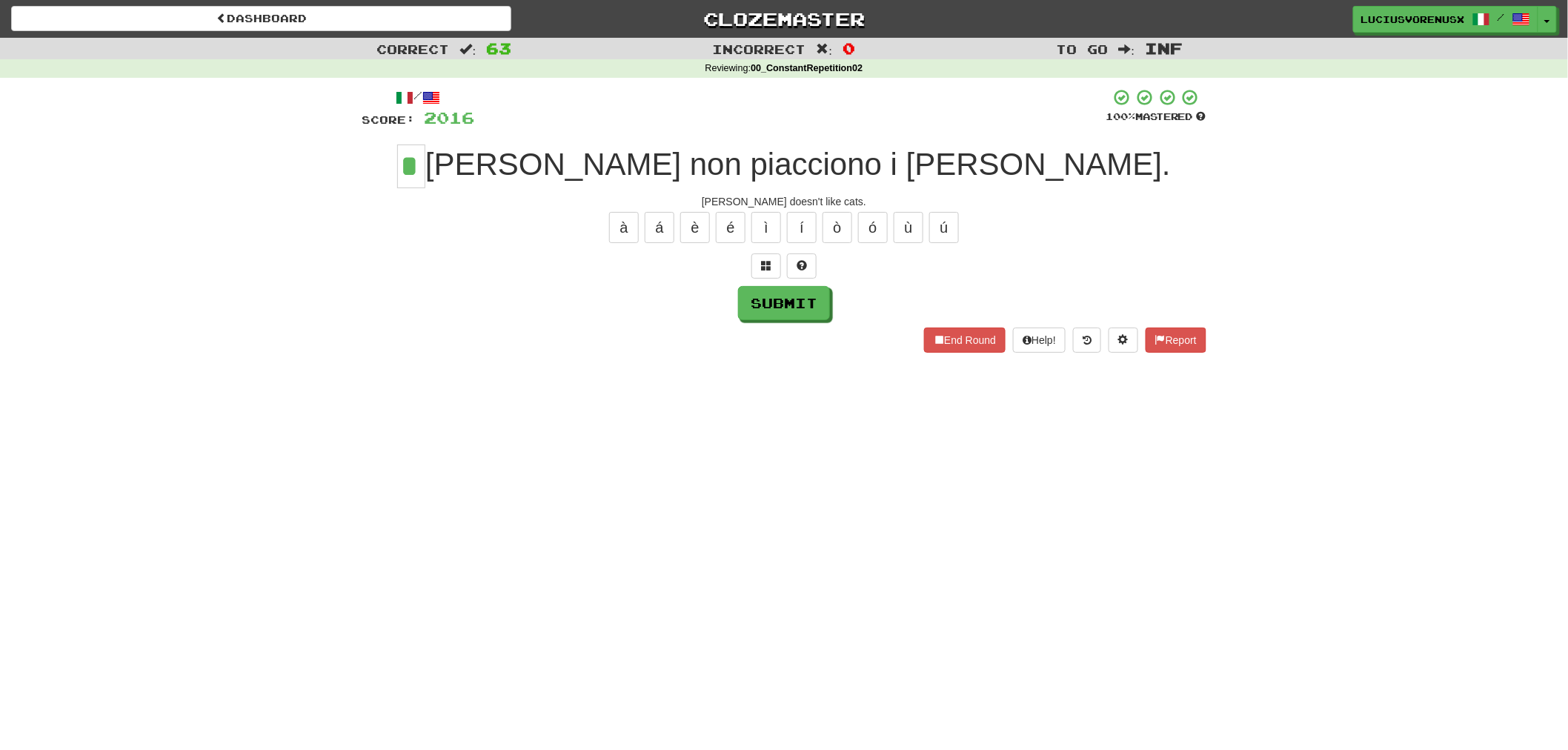
type input "*"
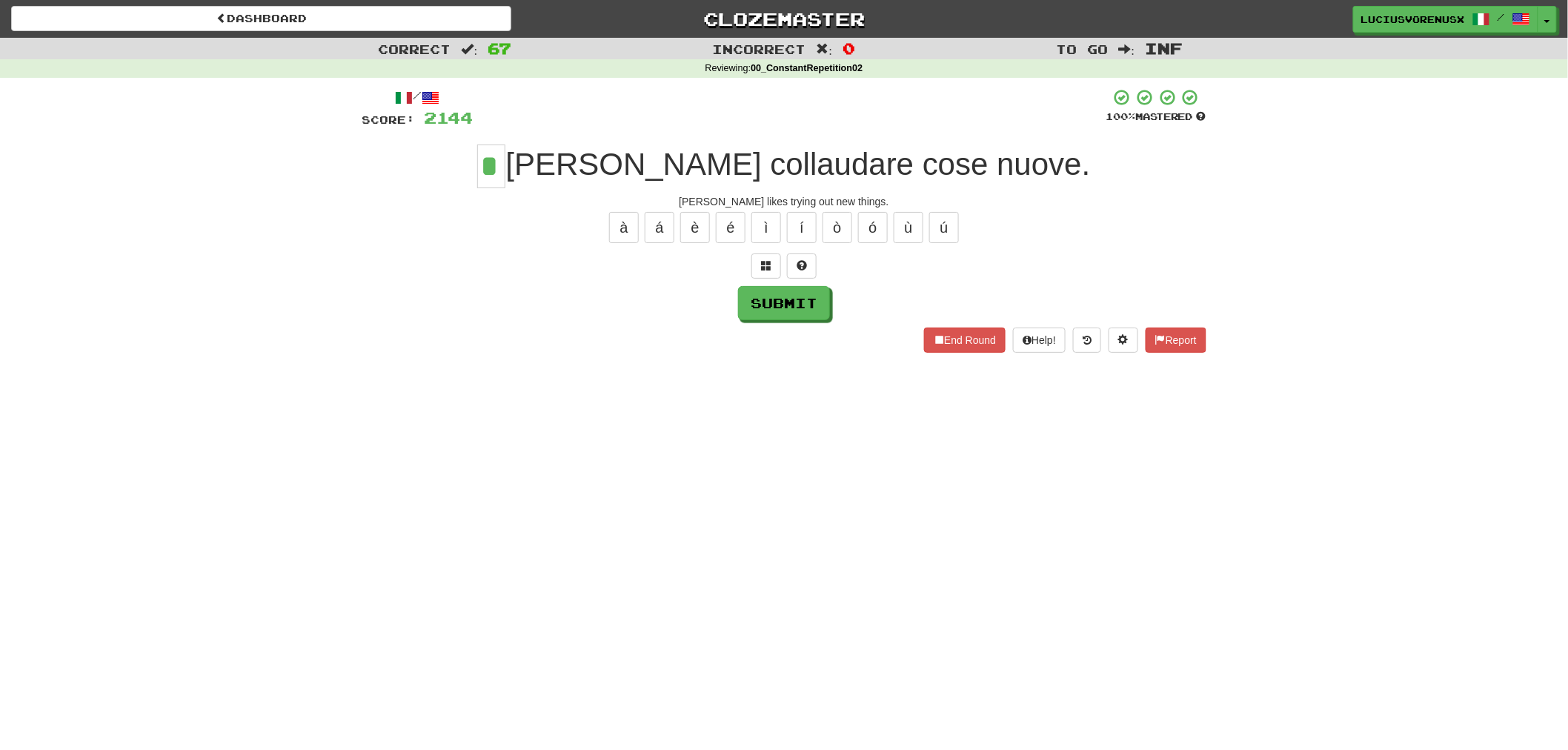
type input "*"
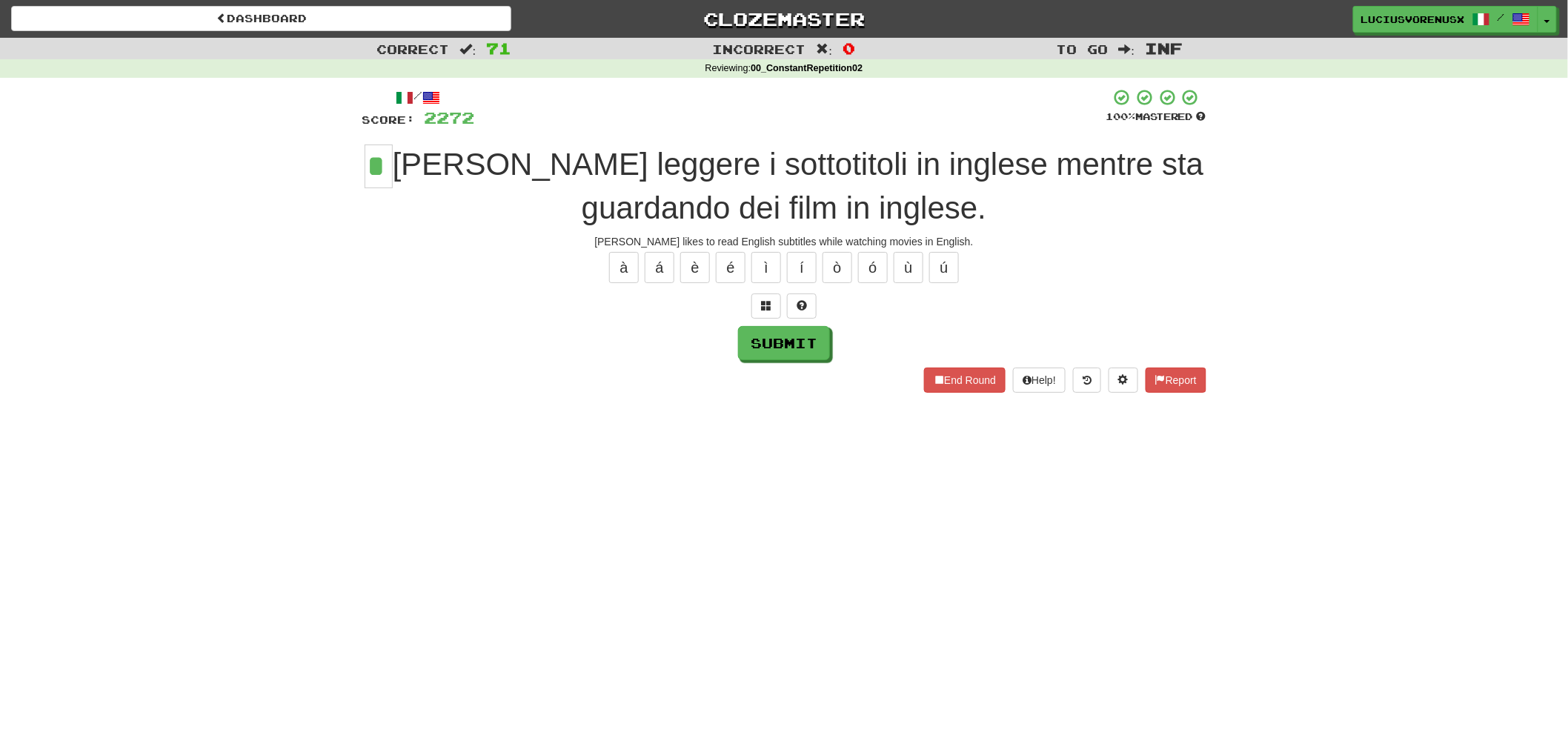
type input "*"
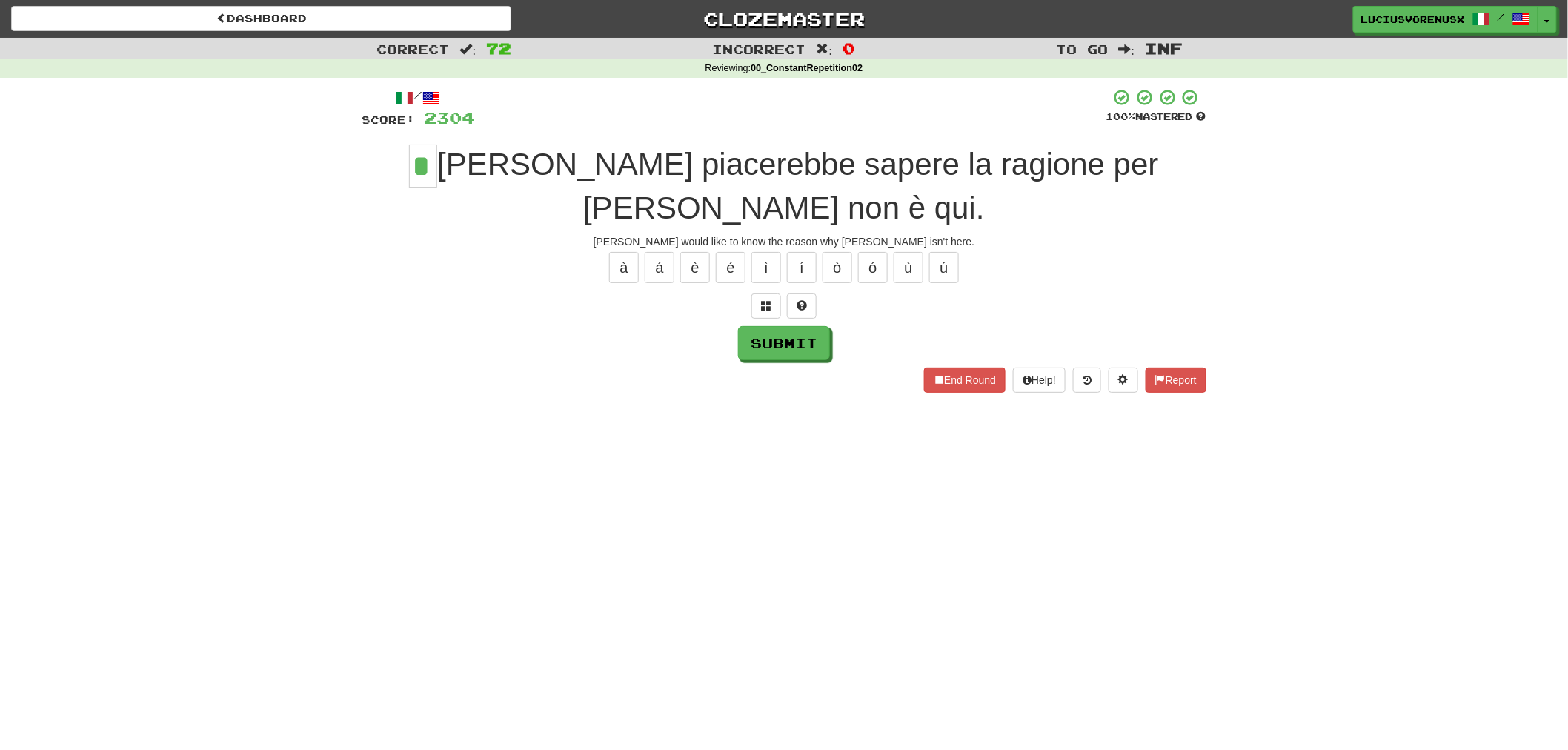
type input "*"
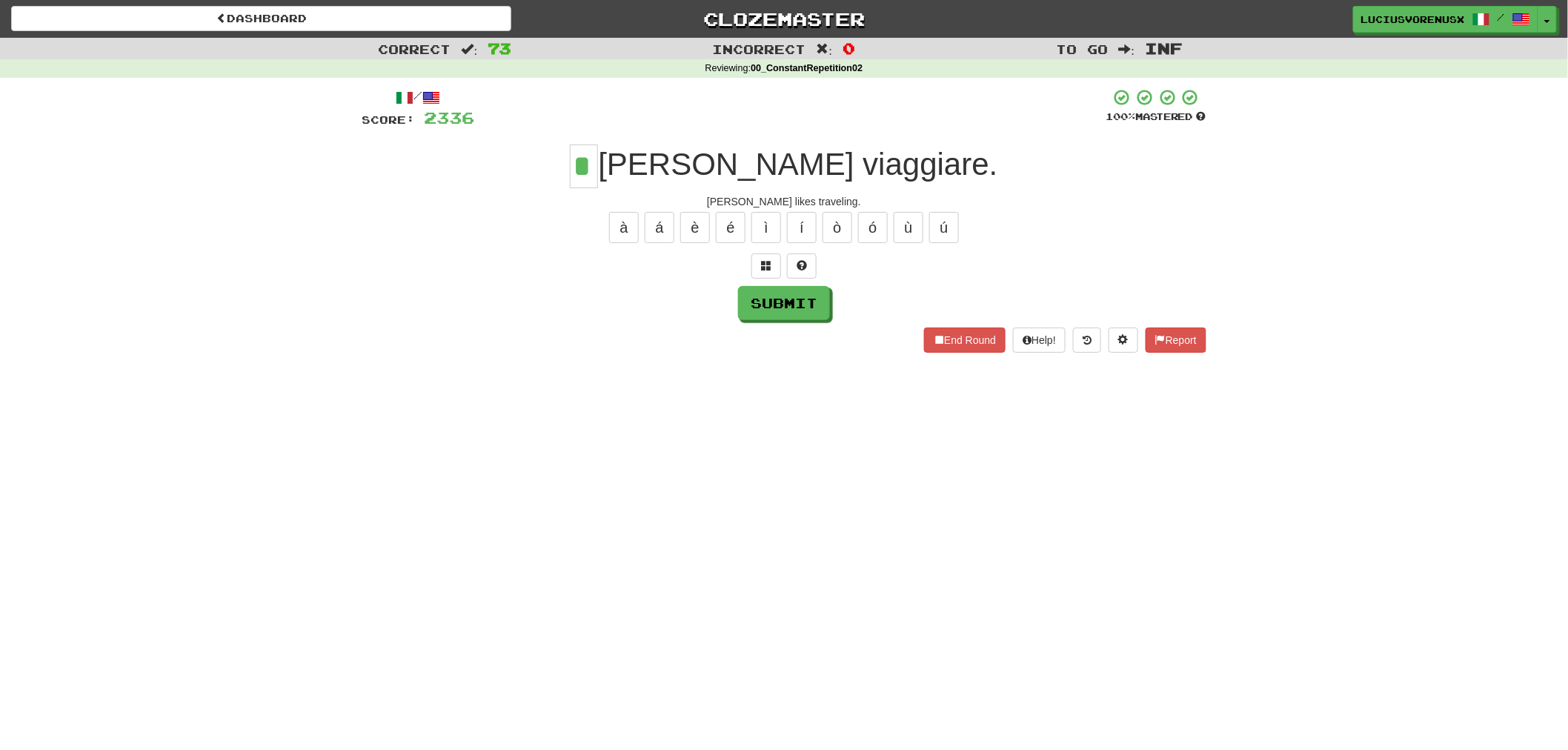
type input "*"
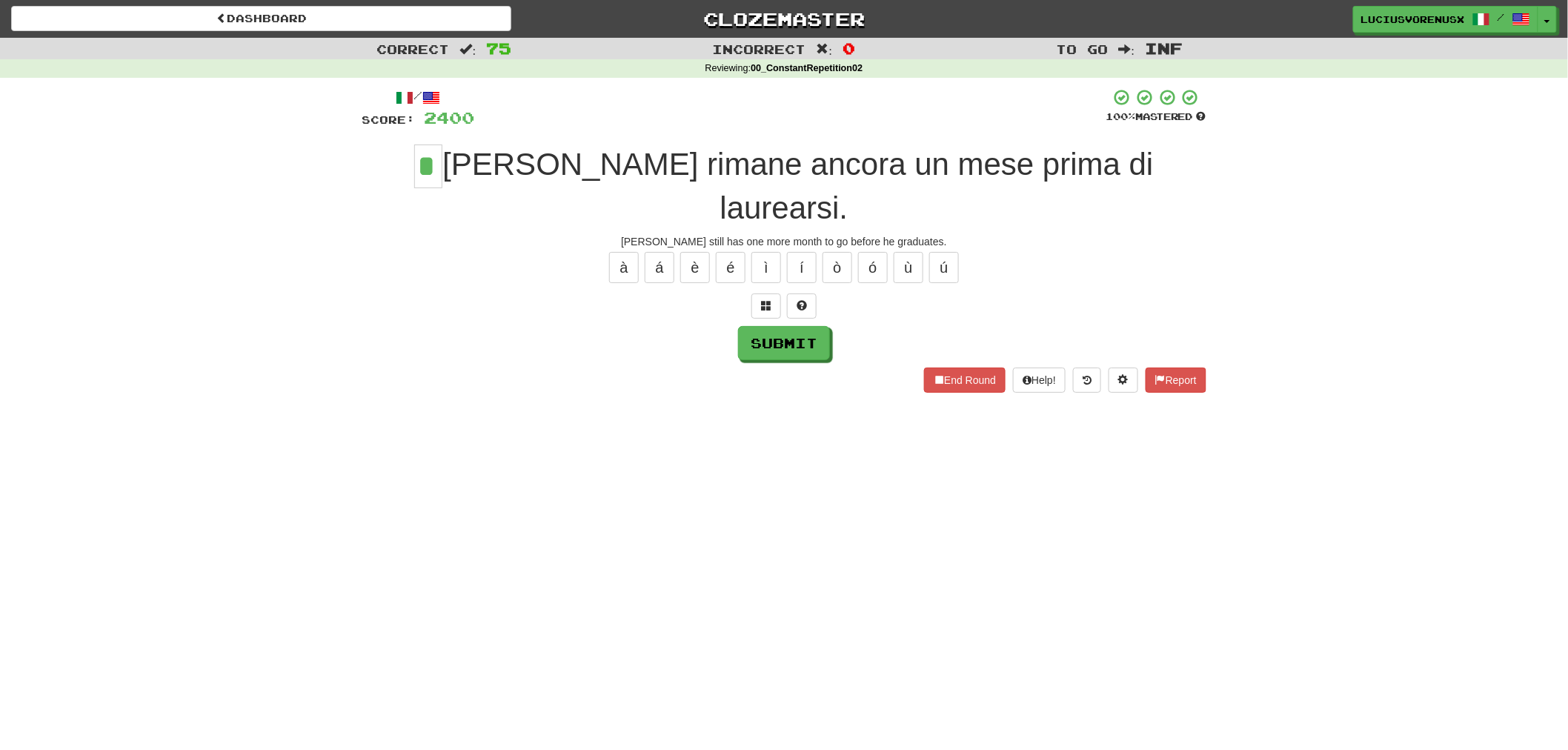
type input "*"
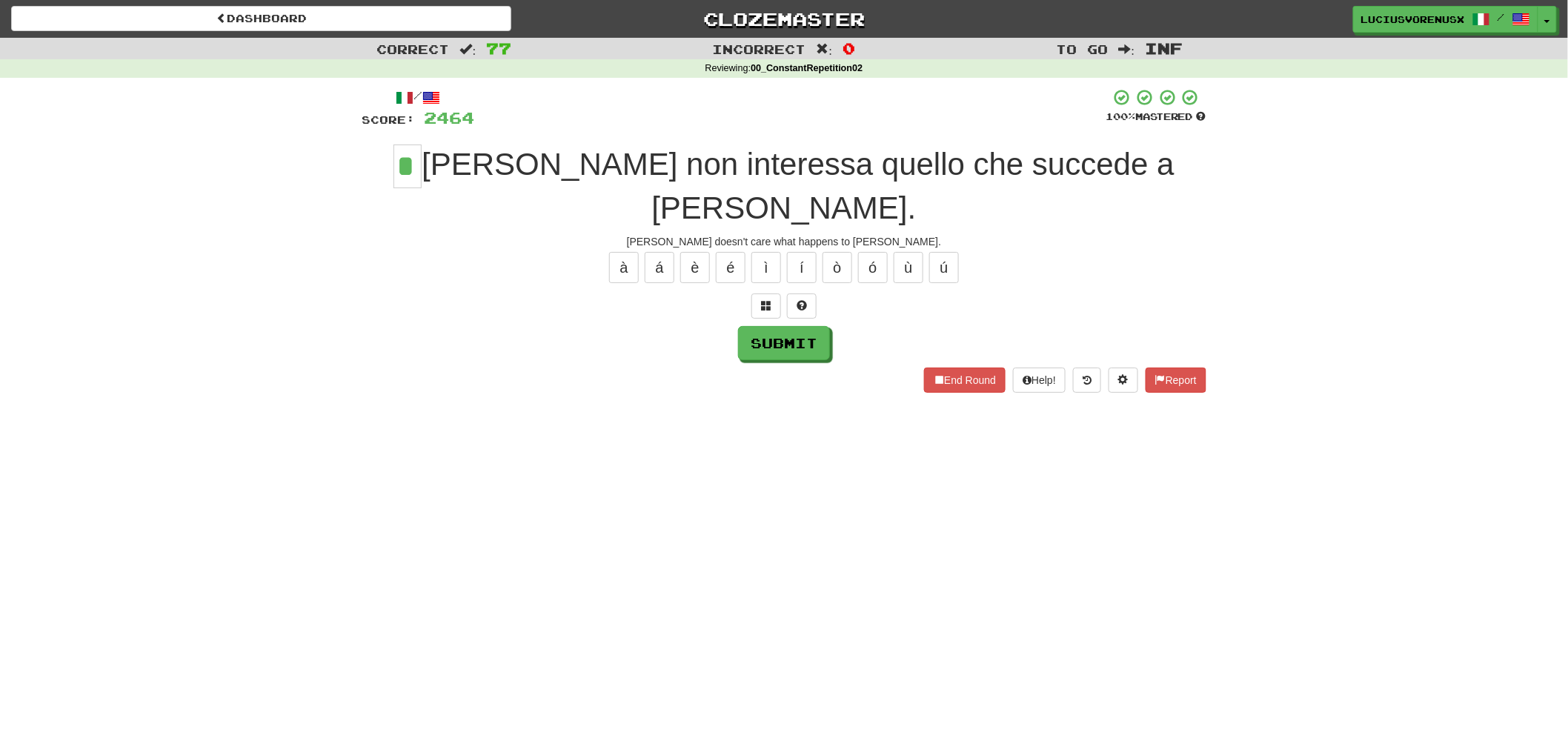
type input "*"
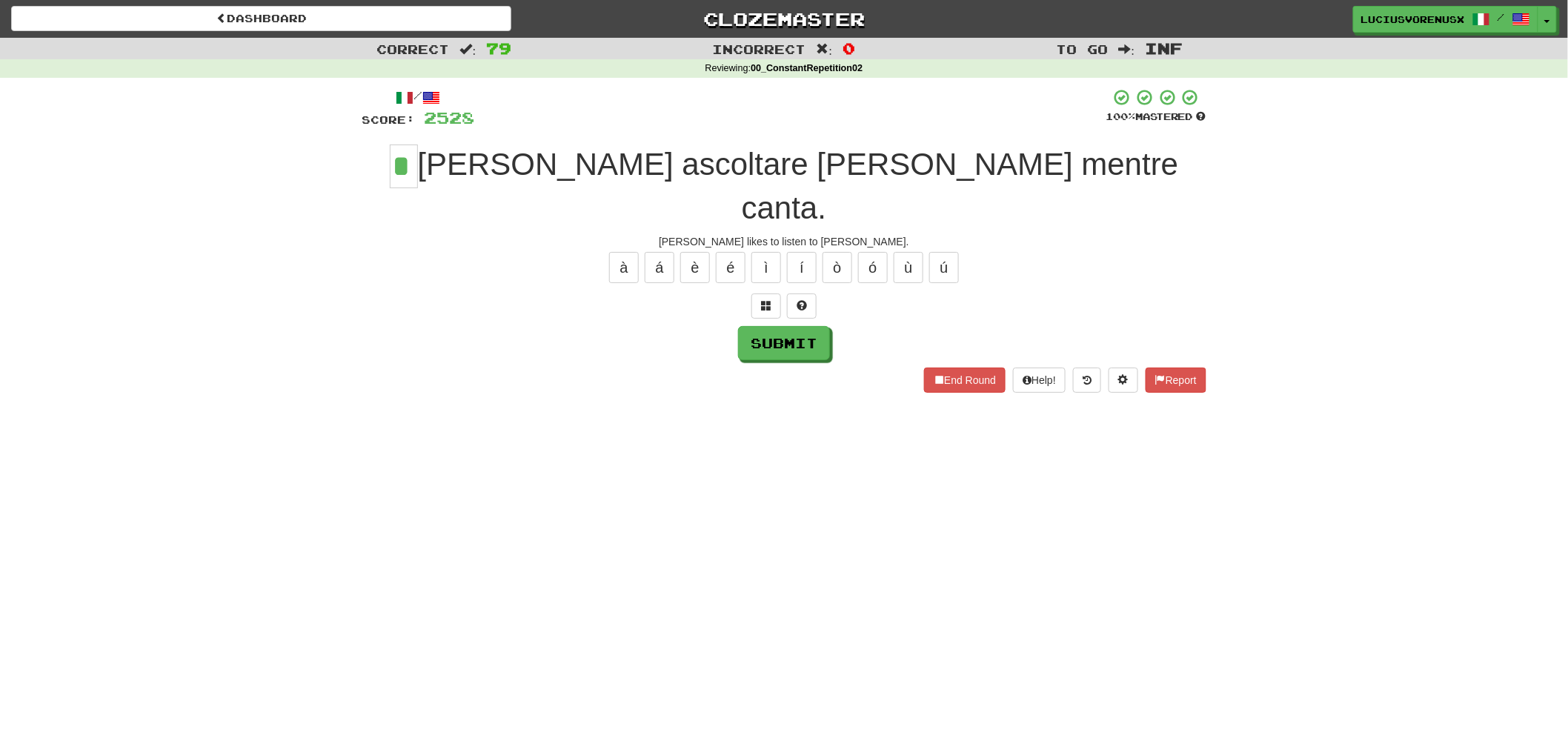
type input "*"
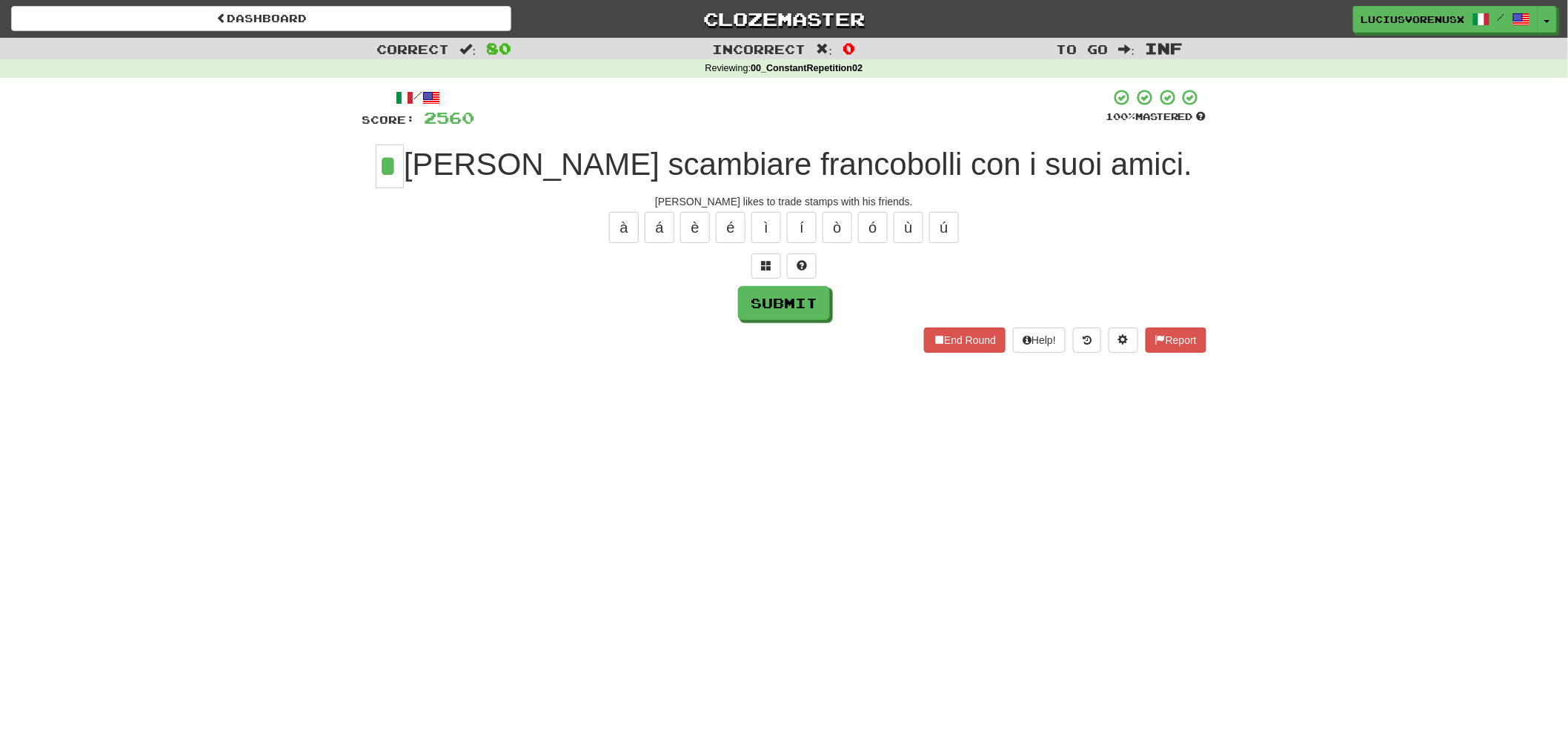
type input "*"
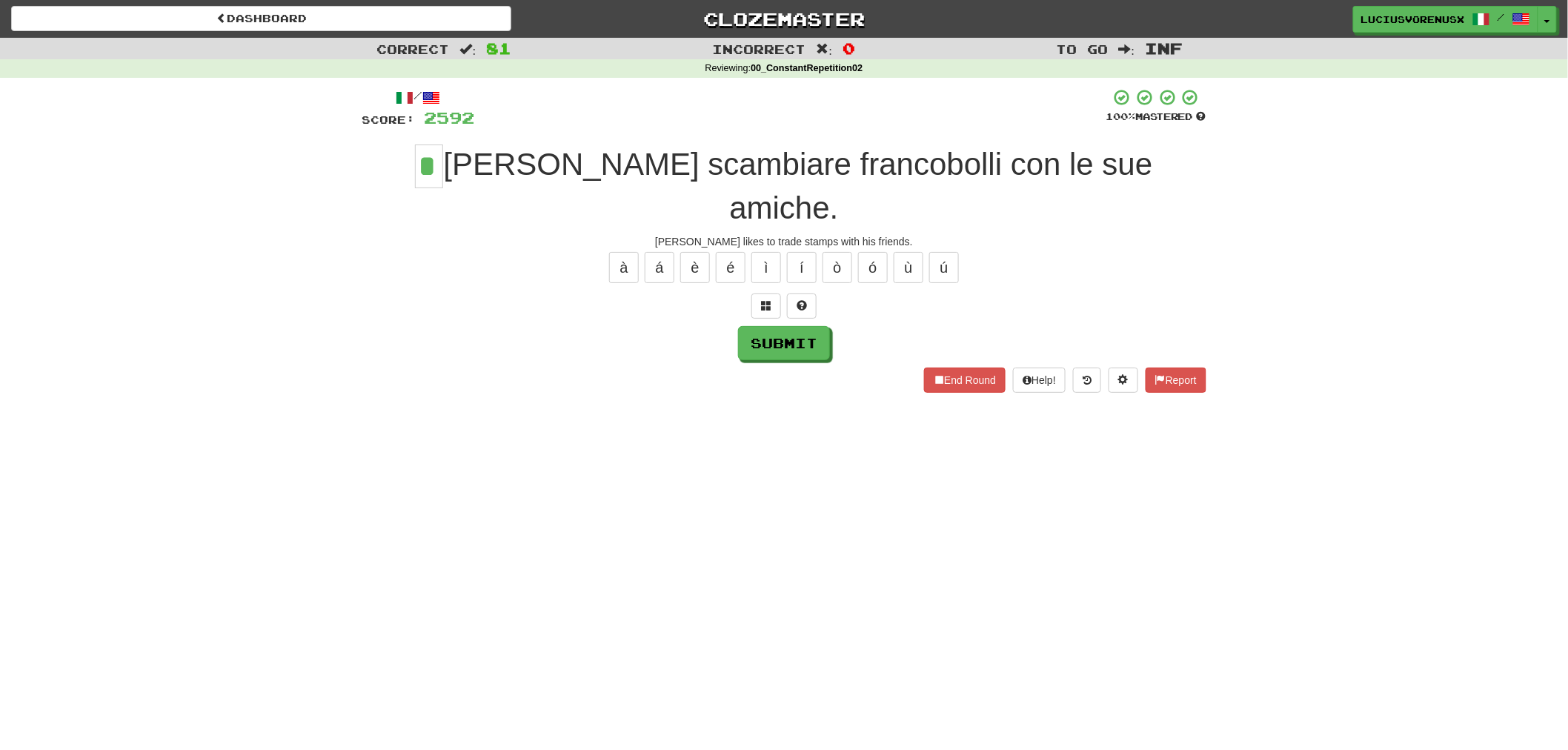
type input "*"
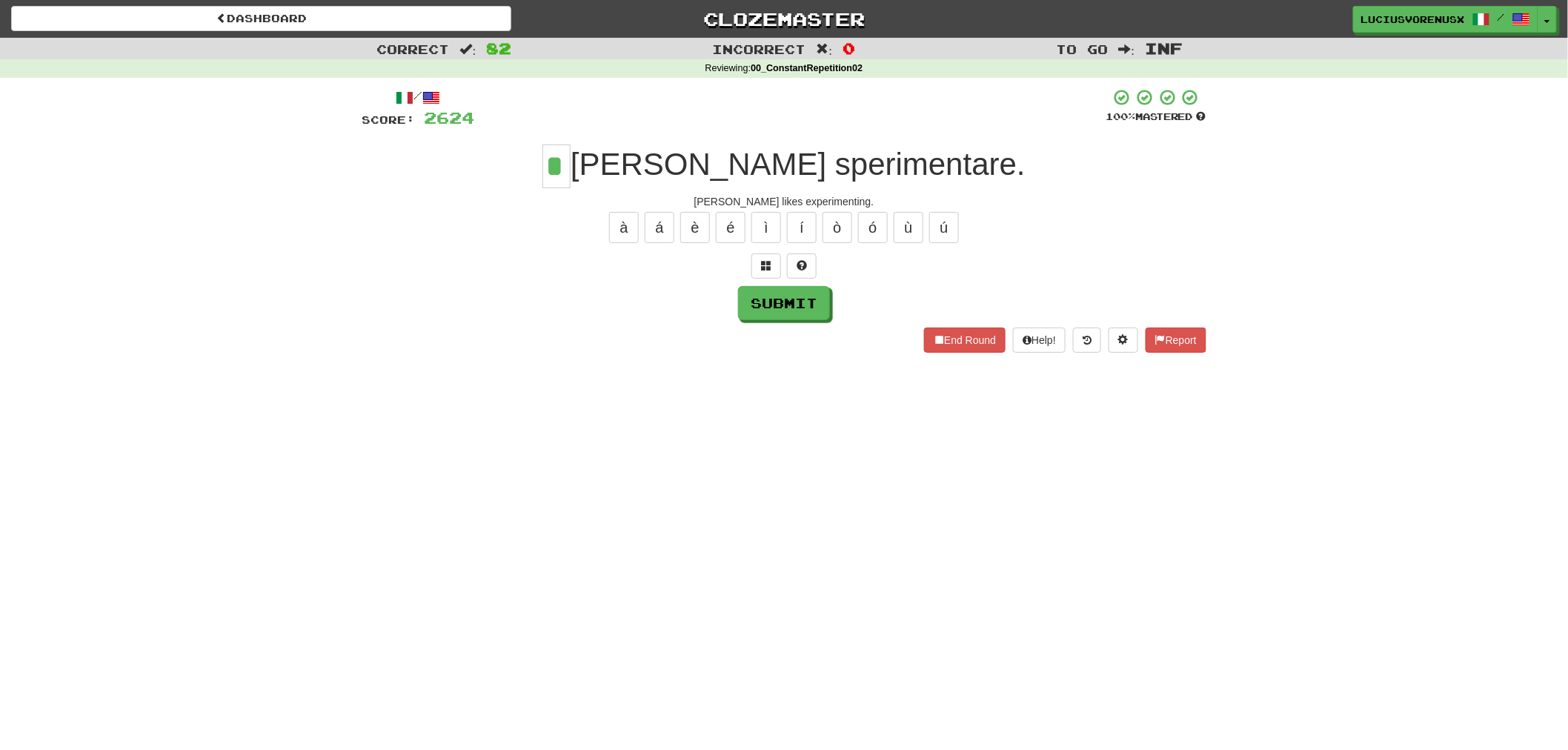
type input "*"
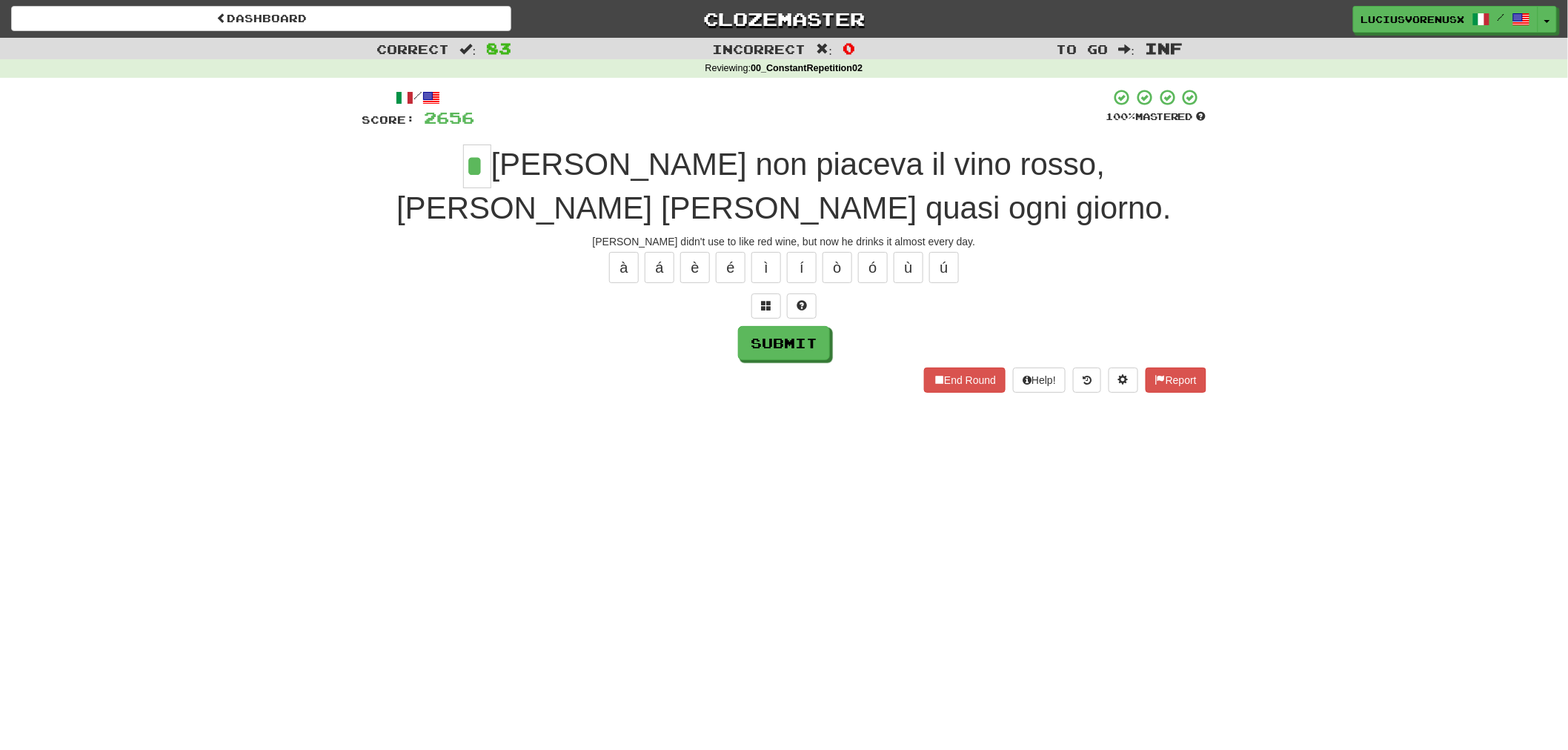
type input "*"
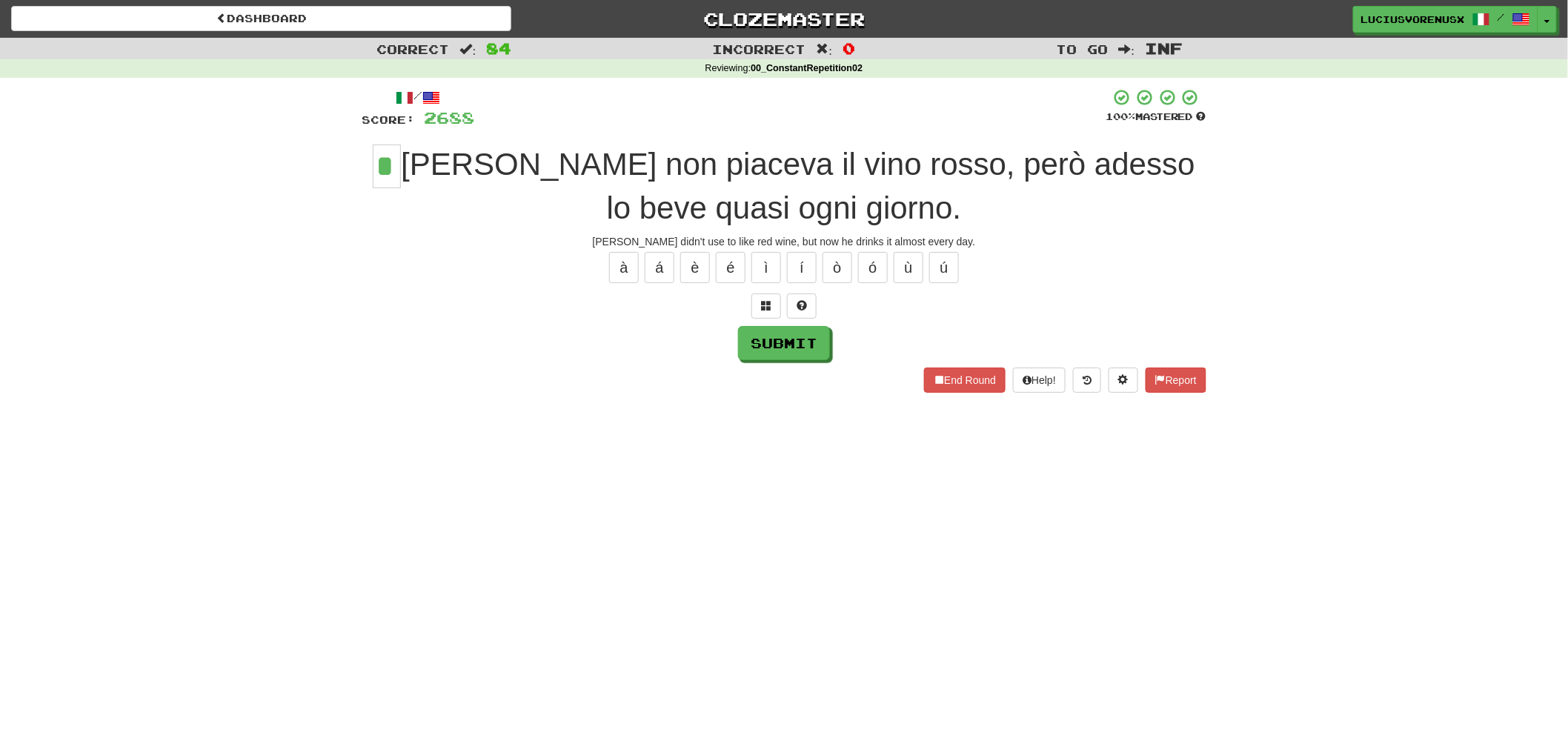
type input "*"
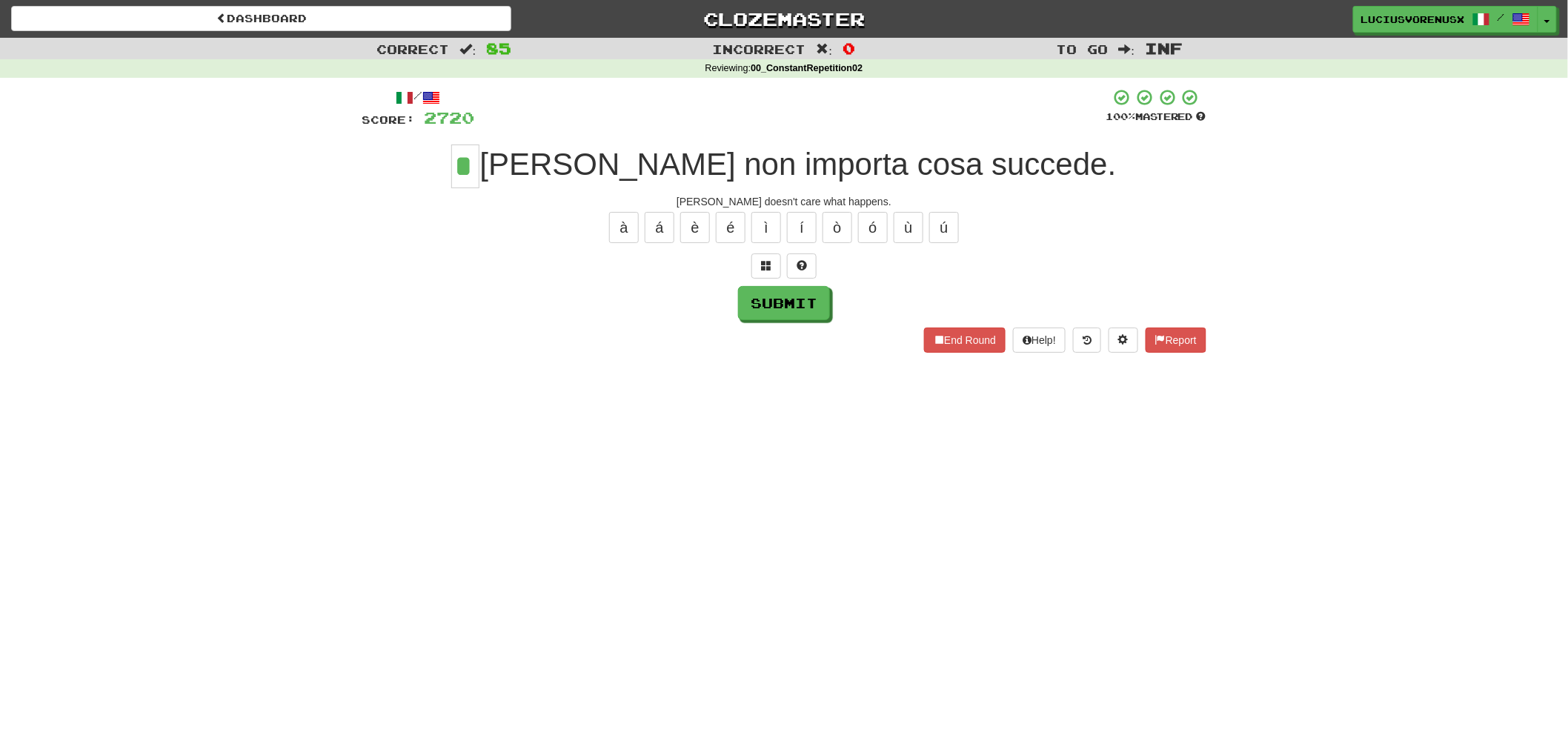
type input "*"
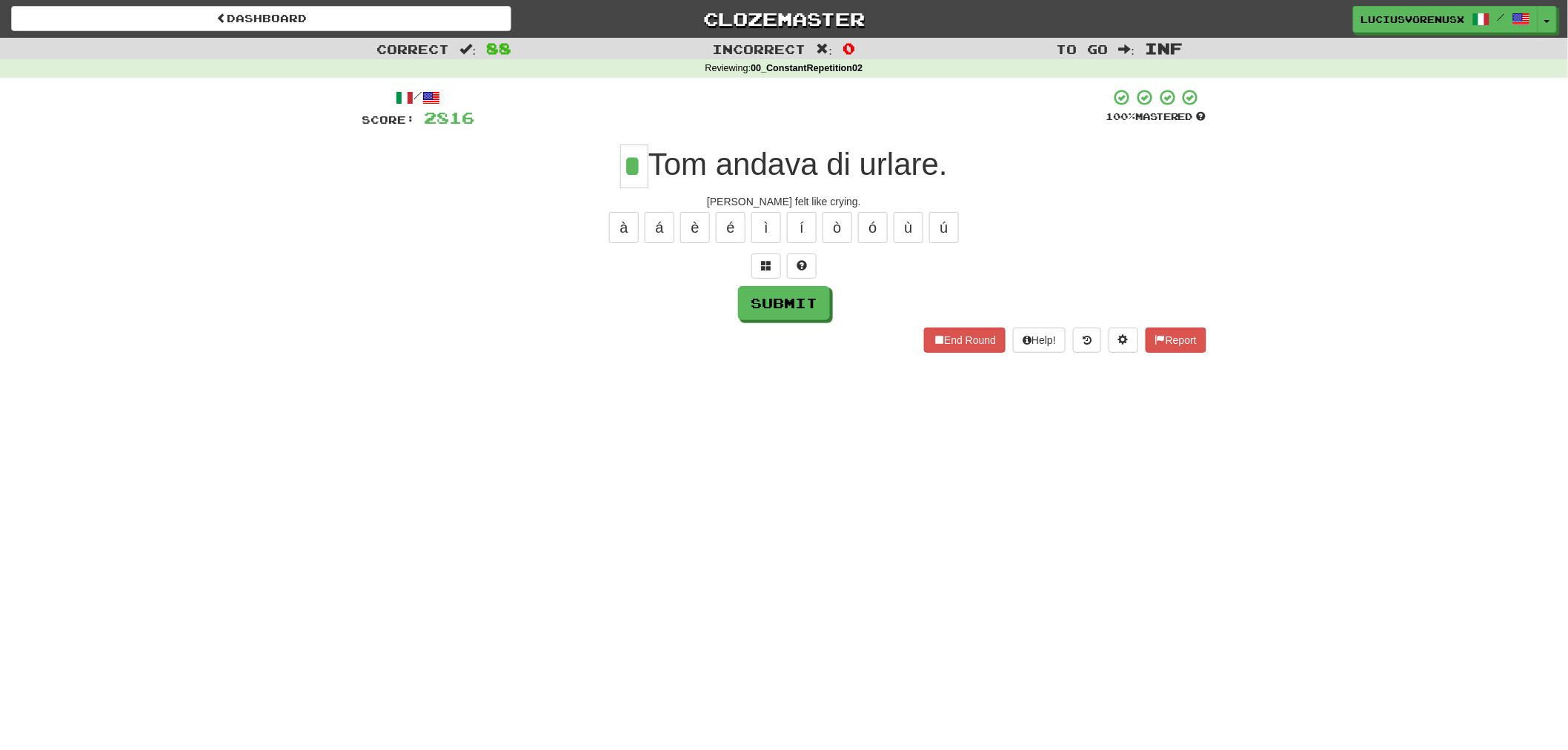
type input "*"
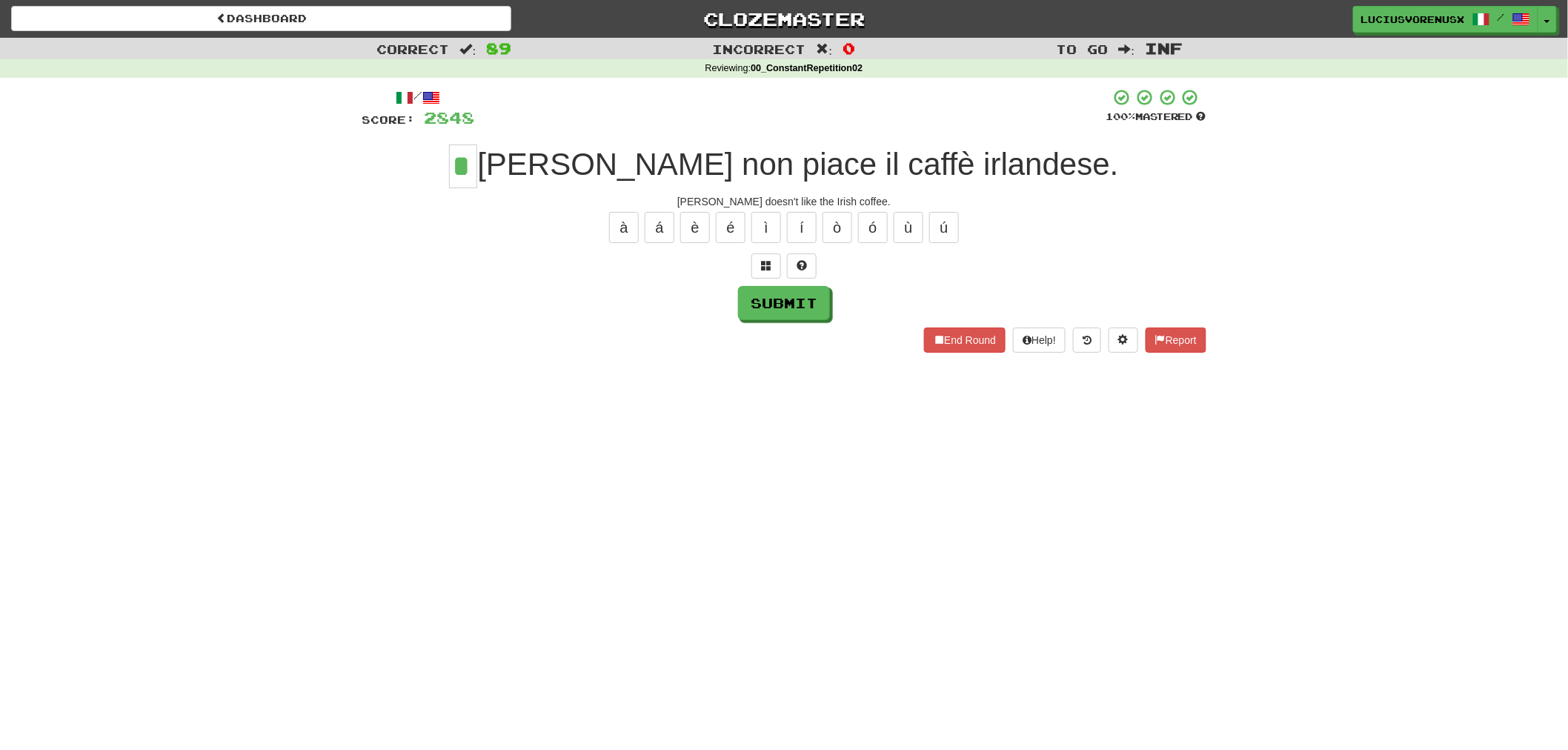
type input "*"
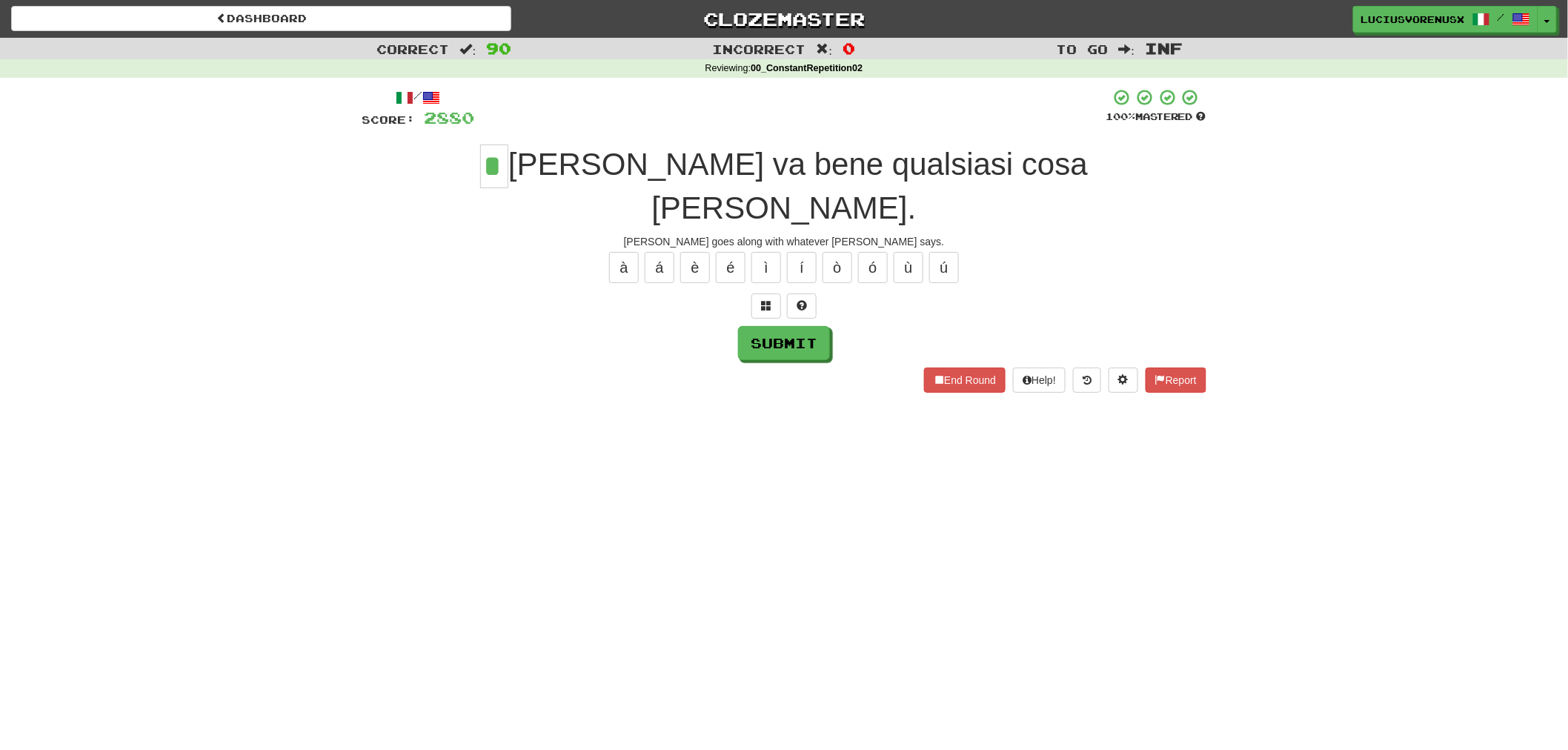
type input "*"
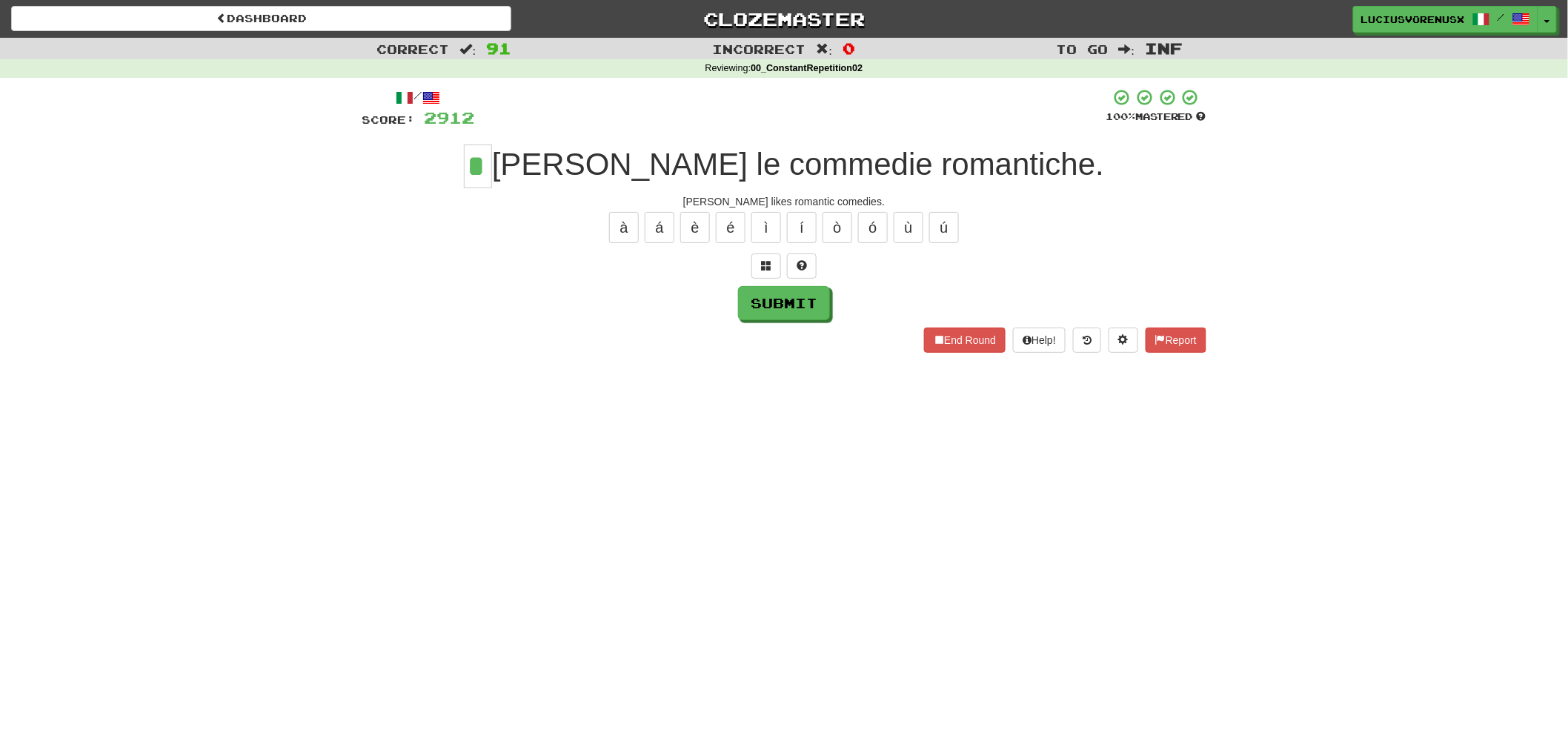
type input "*"
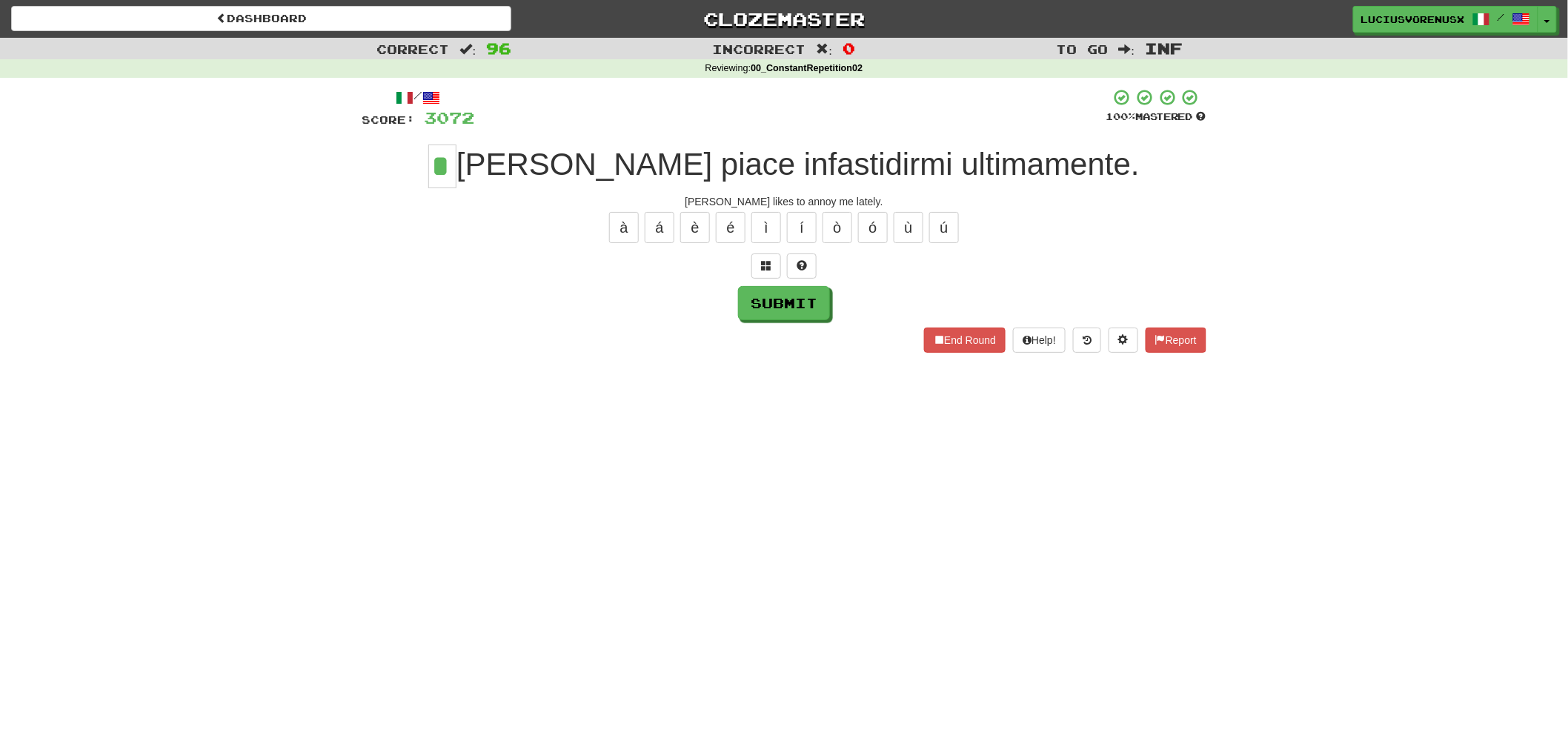
type input "*"
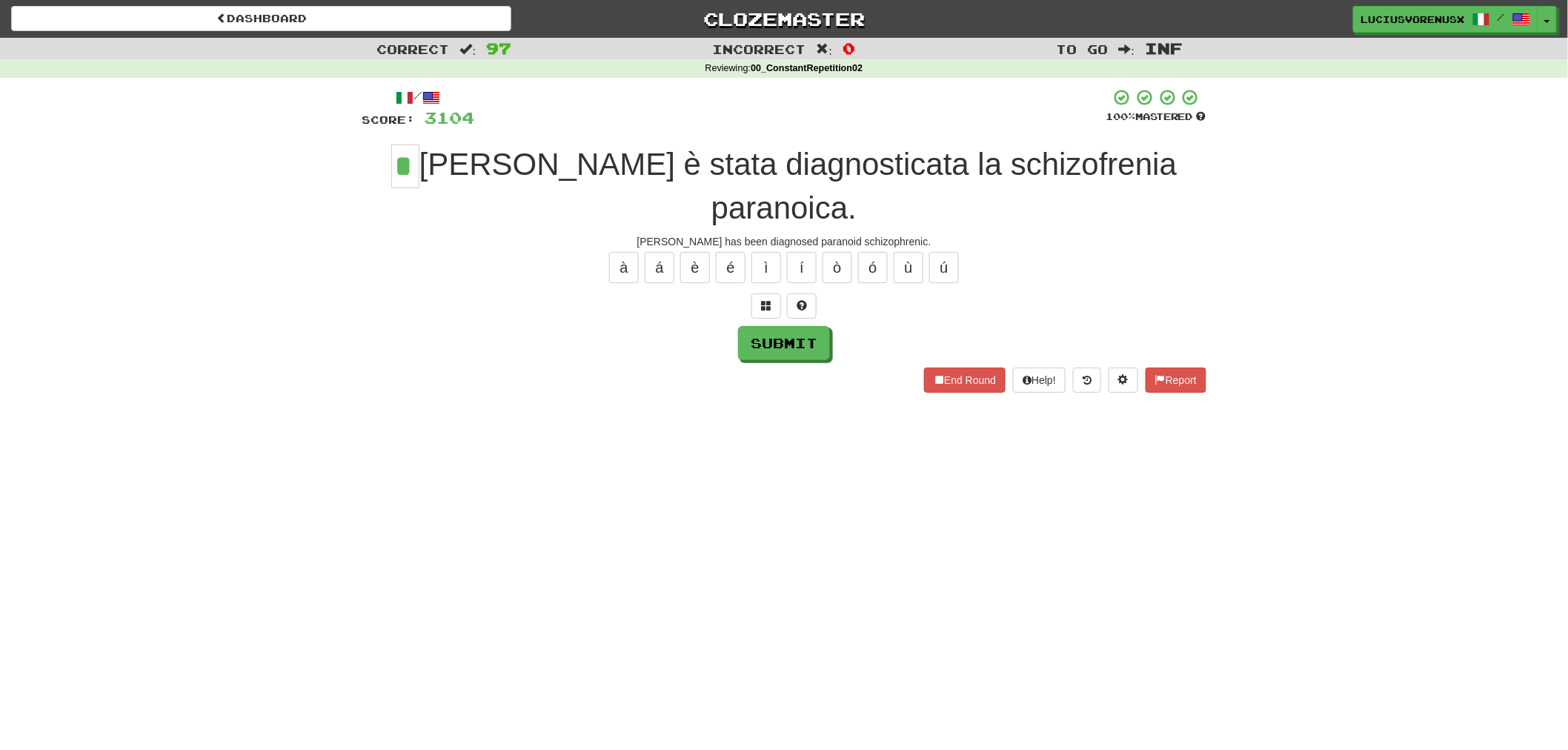
type input "*"
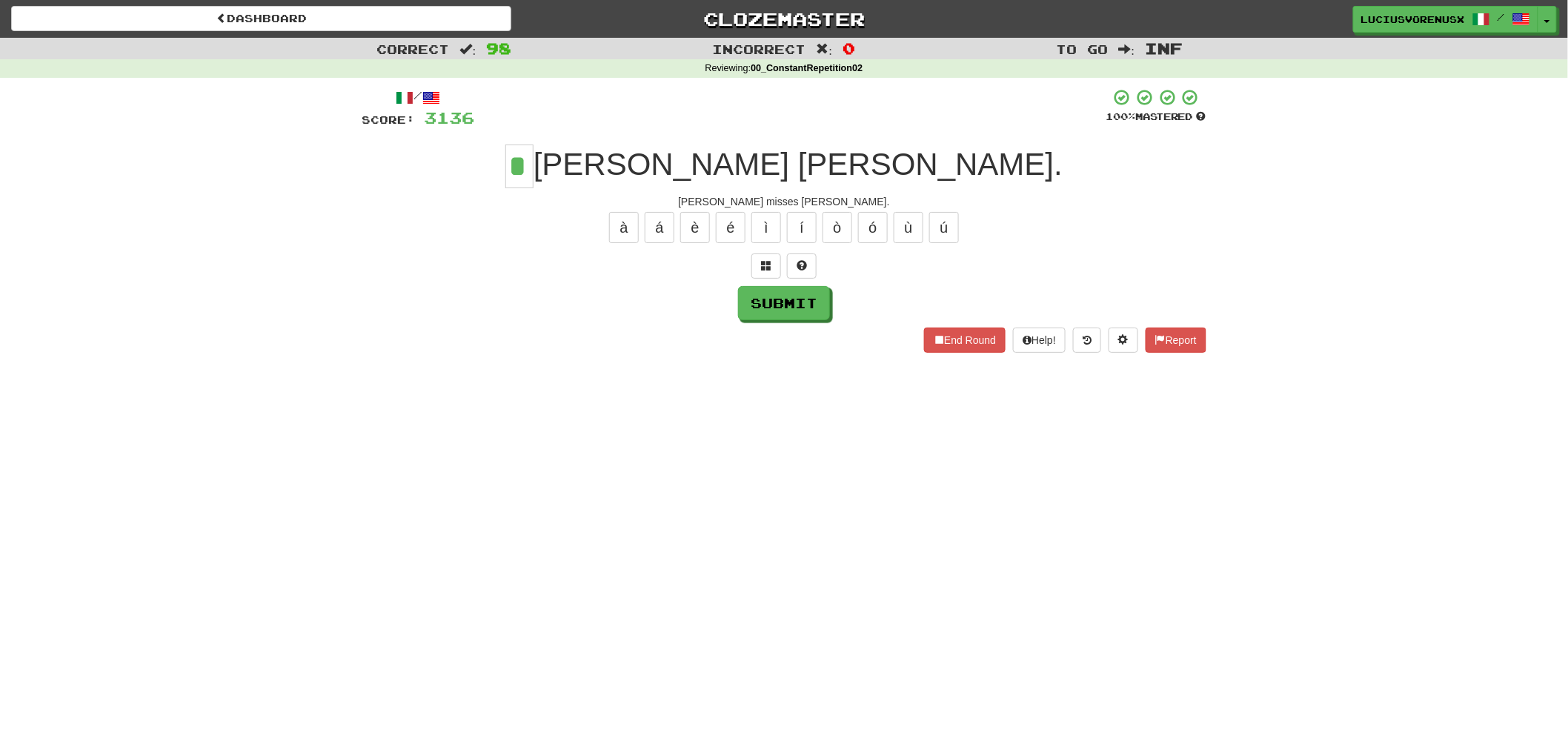
type input "*"
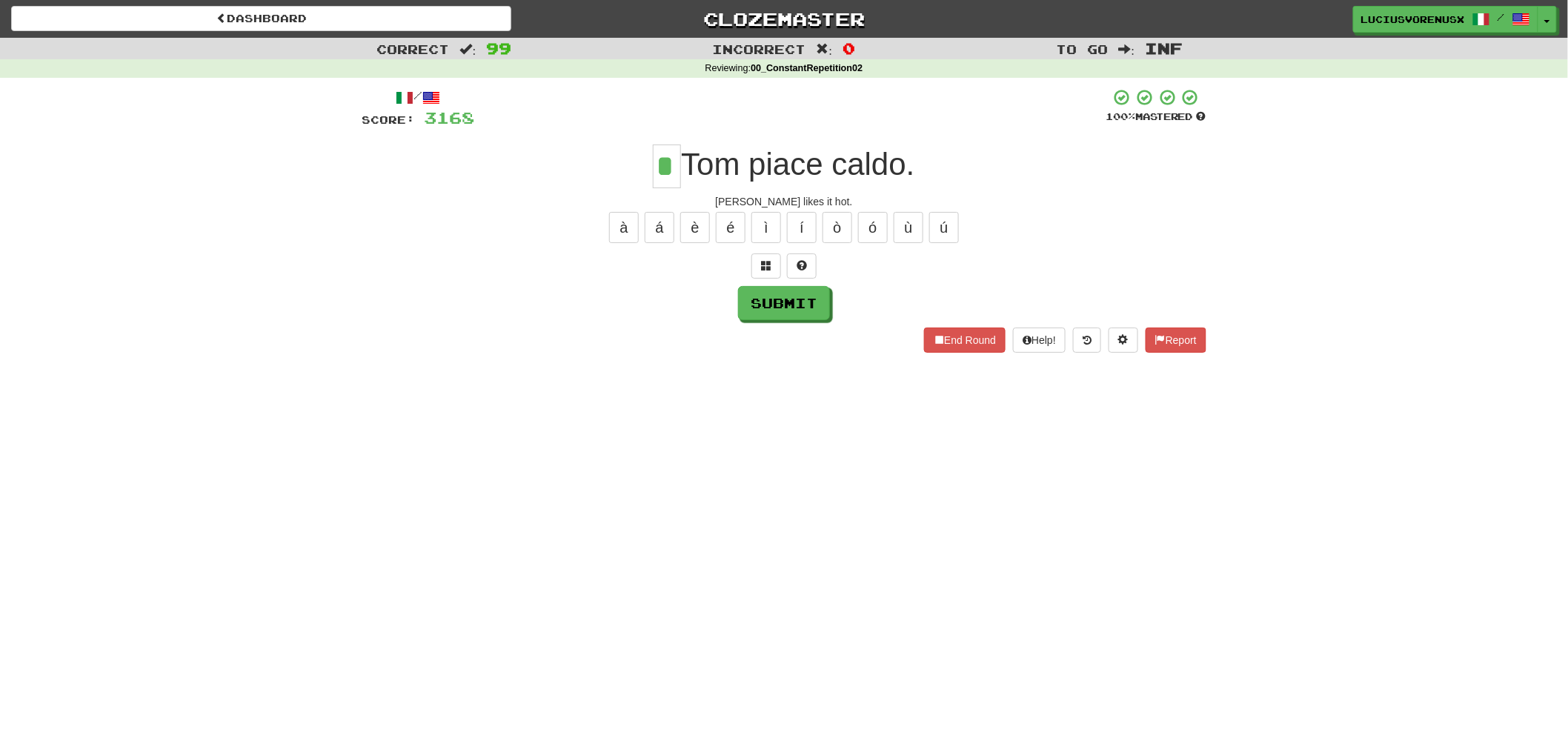
type input "*"
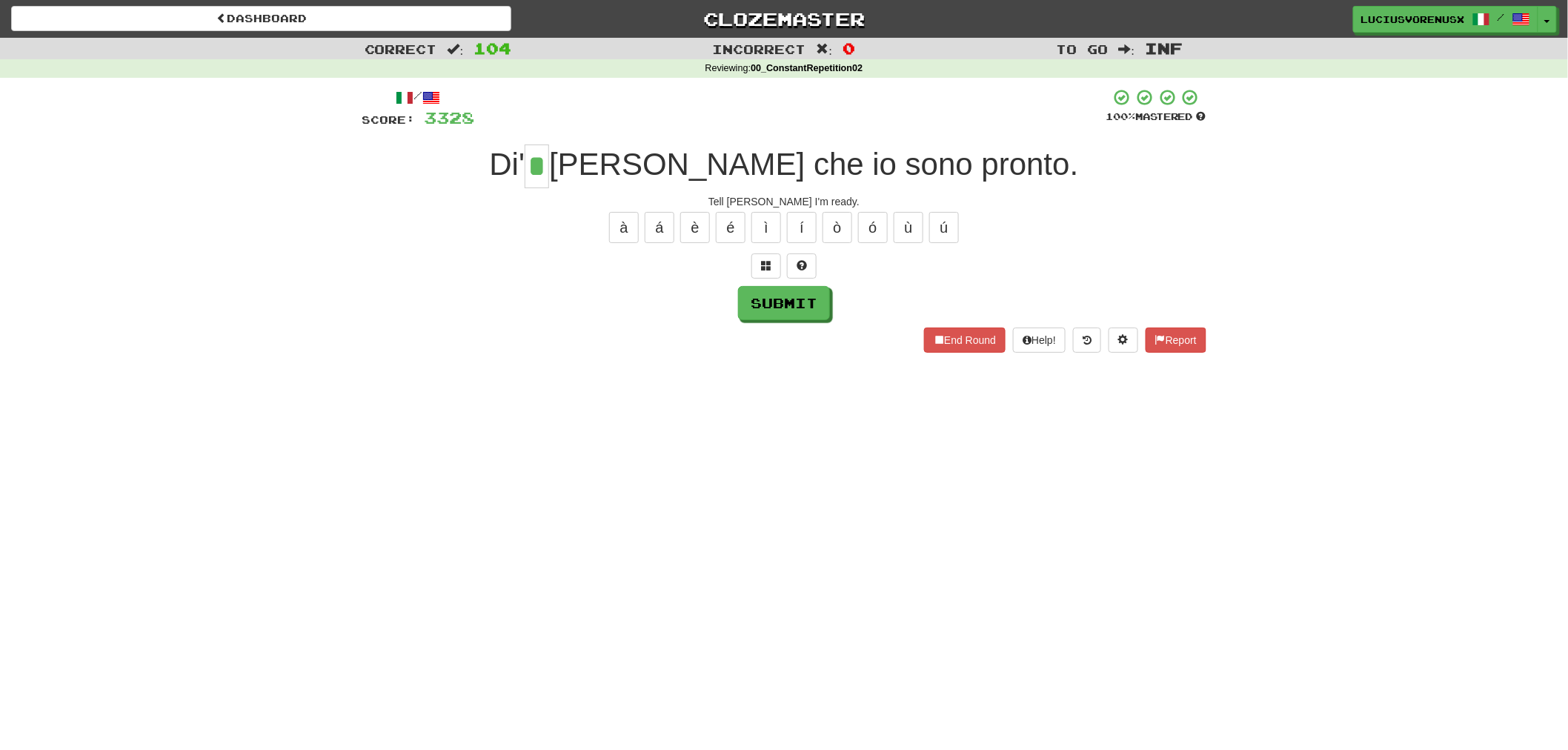
type input "*"
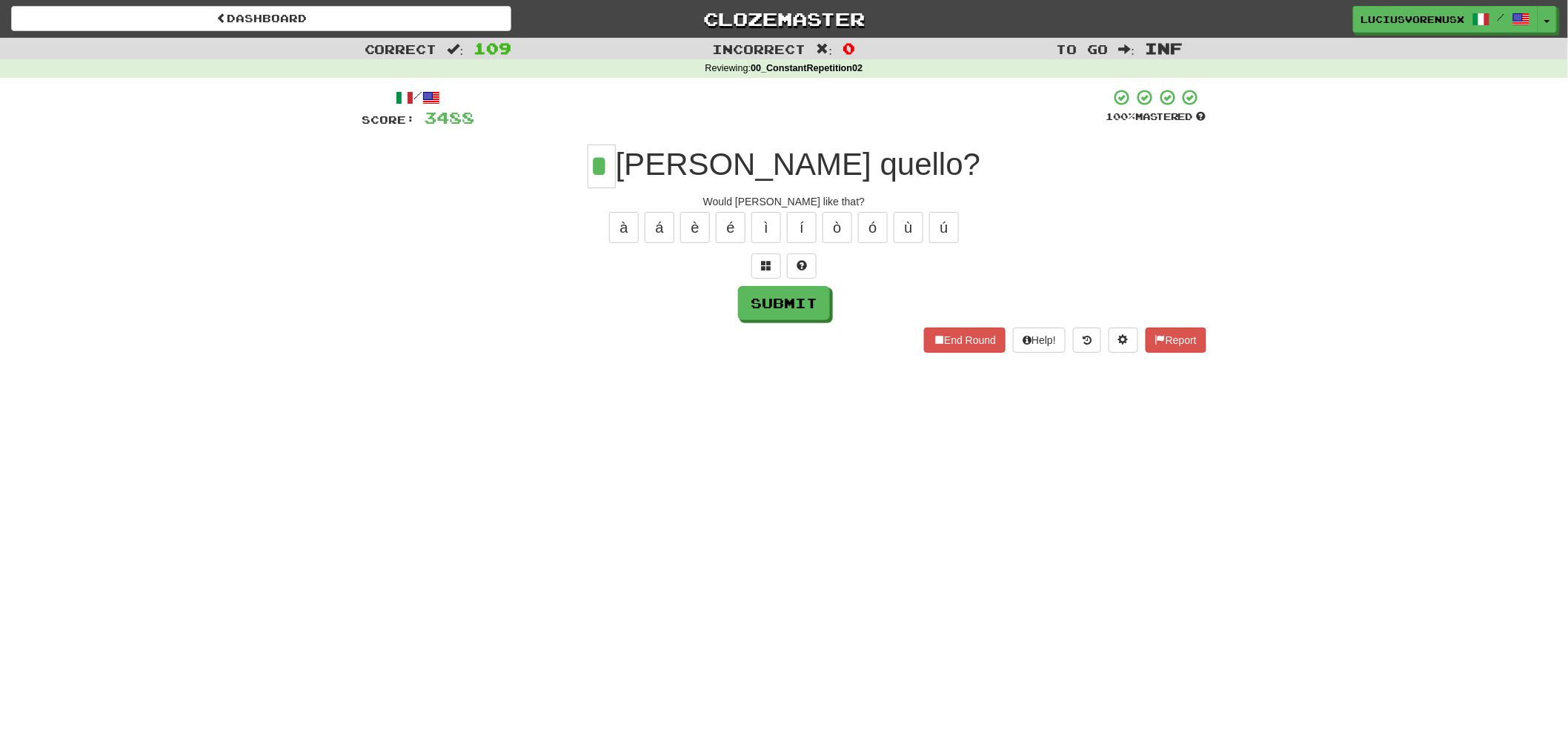
type input "*"
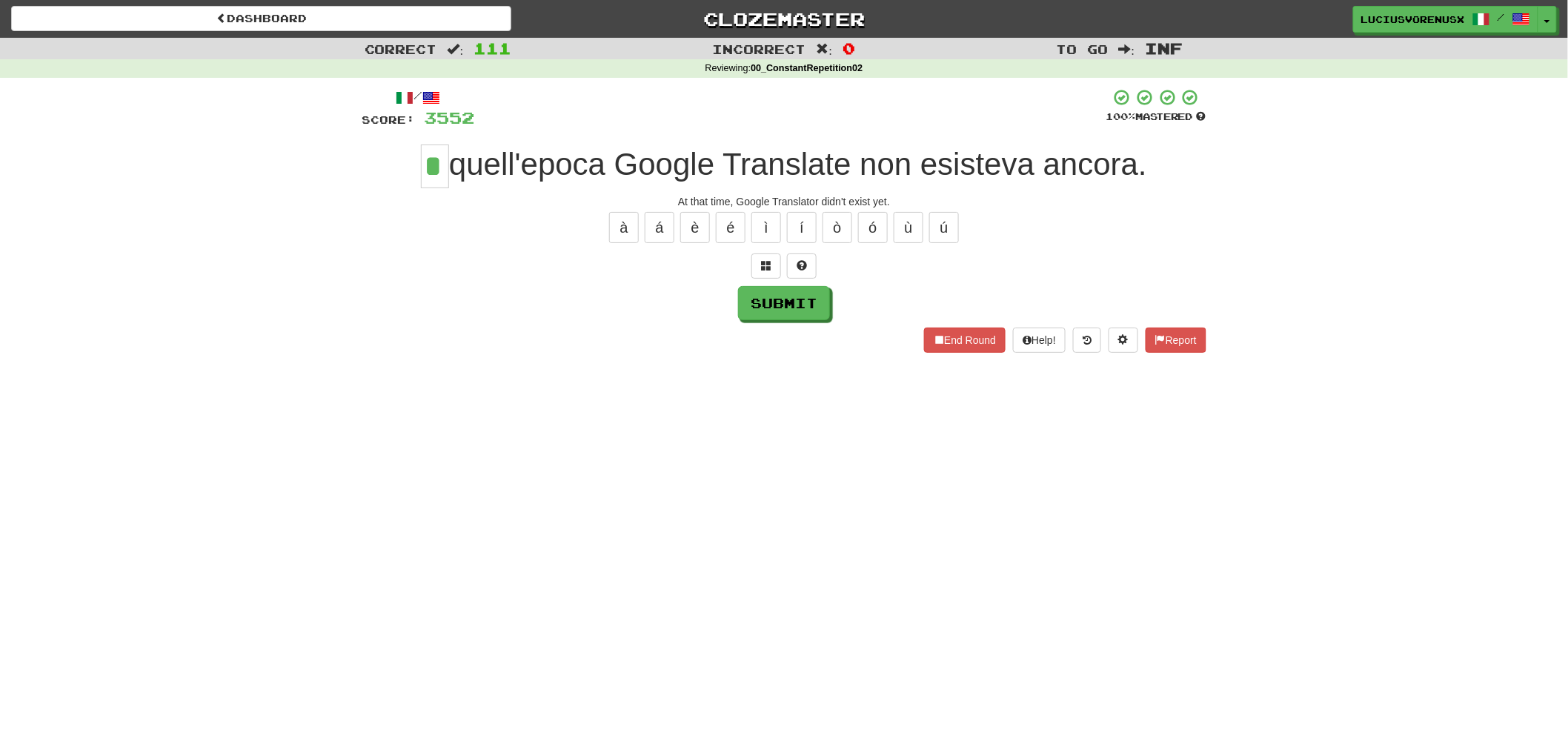
type input "*"
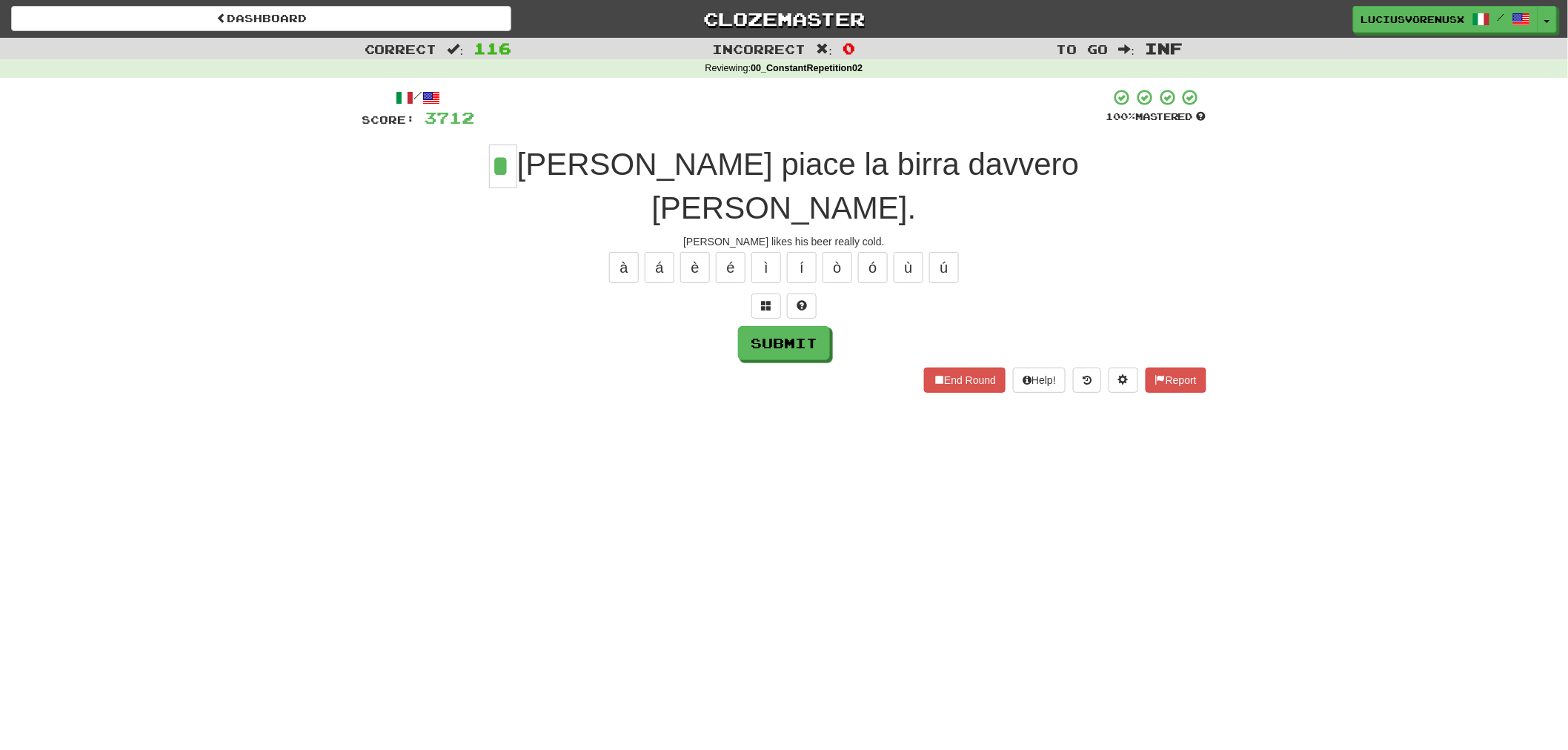
type input "*"
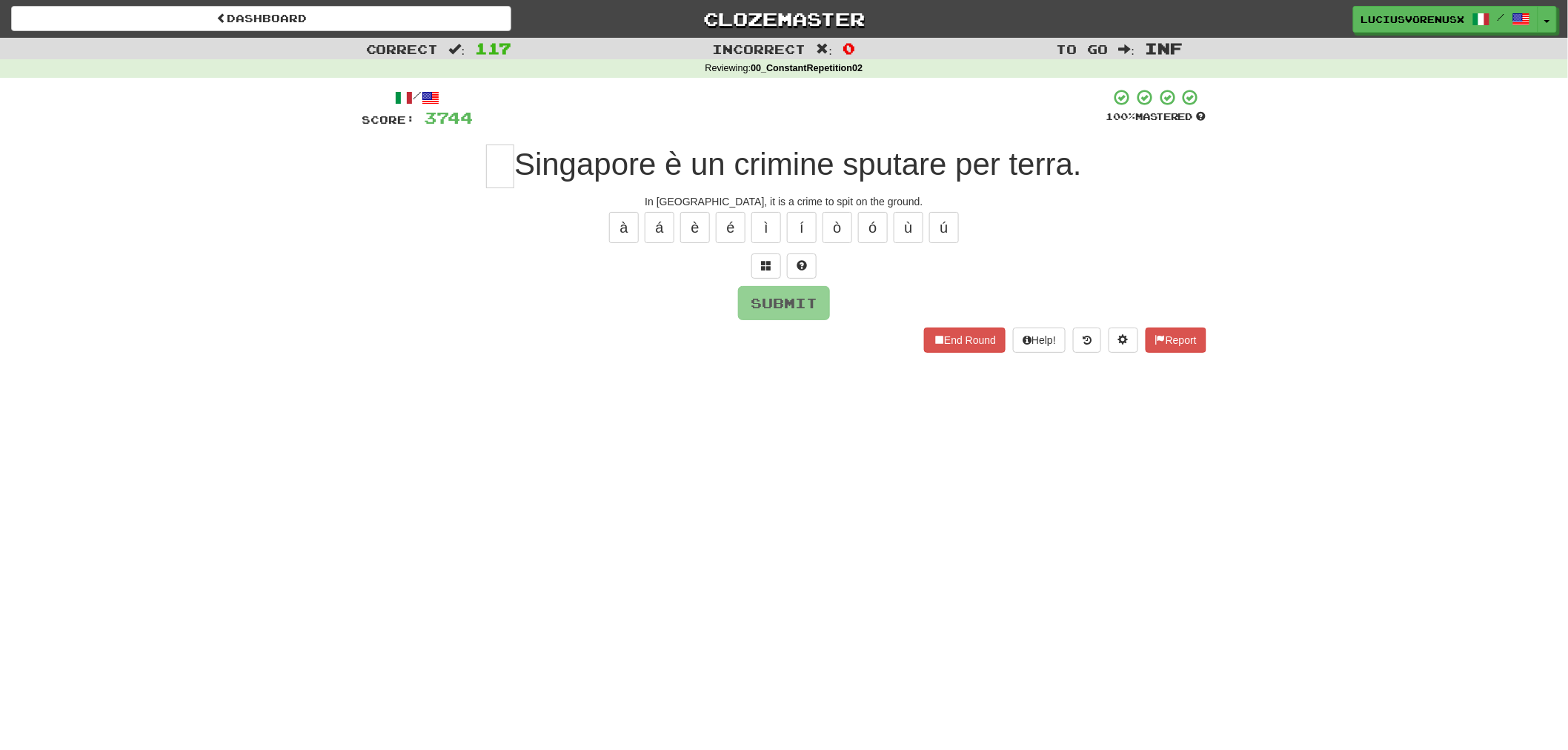
type input "*"
